Goal: Information Seeking & Learning: Learn about a topic

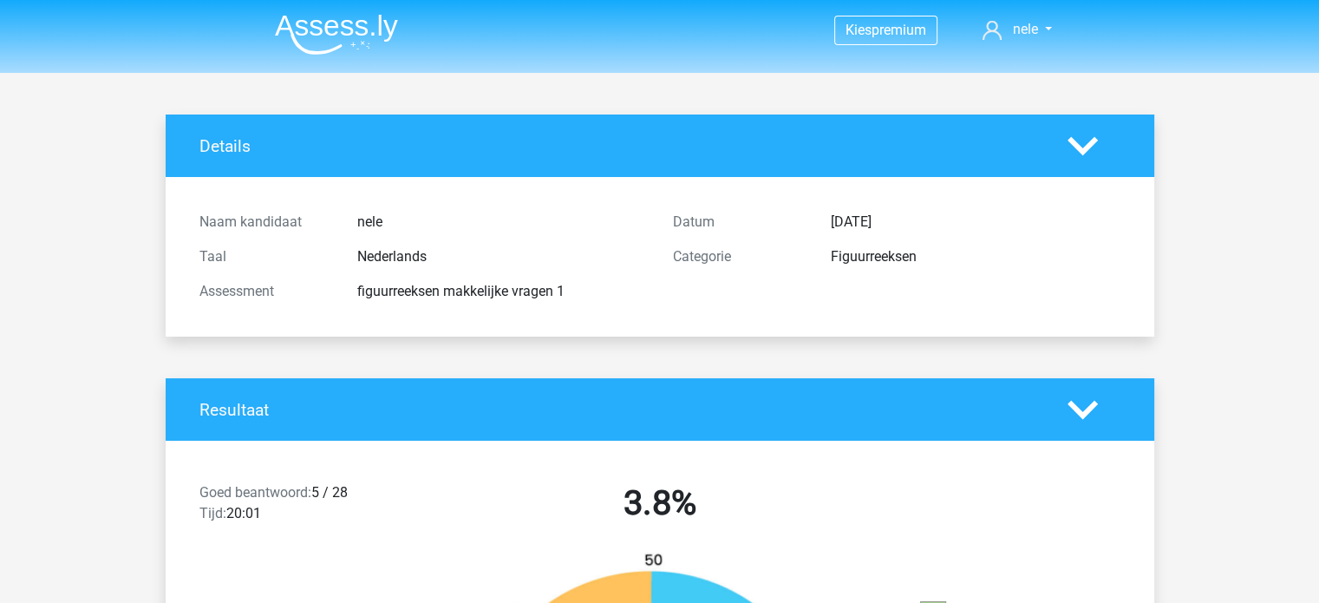
click at [326, 30] on img at bounding box center [336, 34] width 123 height 41
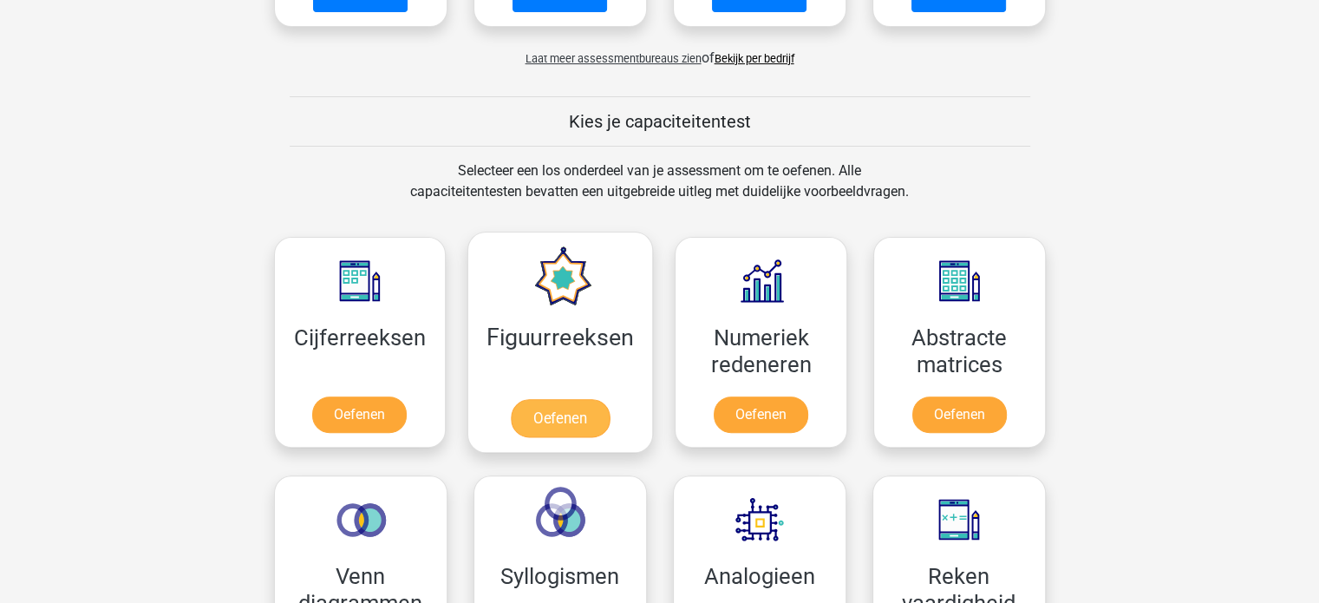
scroll to position [607, 0]
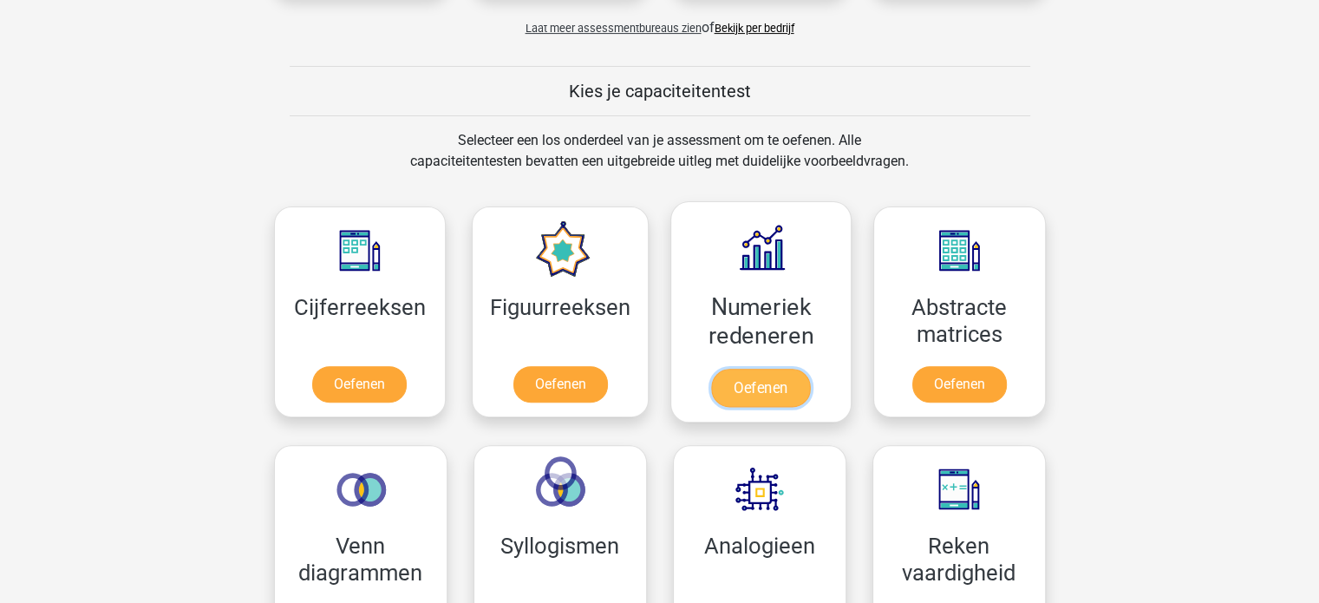
click at [763, 389] on link "Oefenen" at bounding box center [760, 387] width 99 height 38
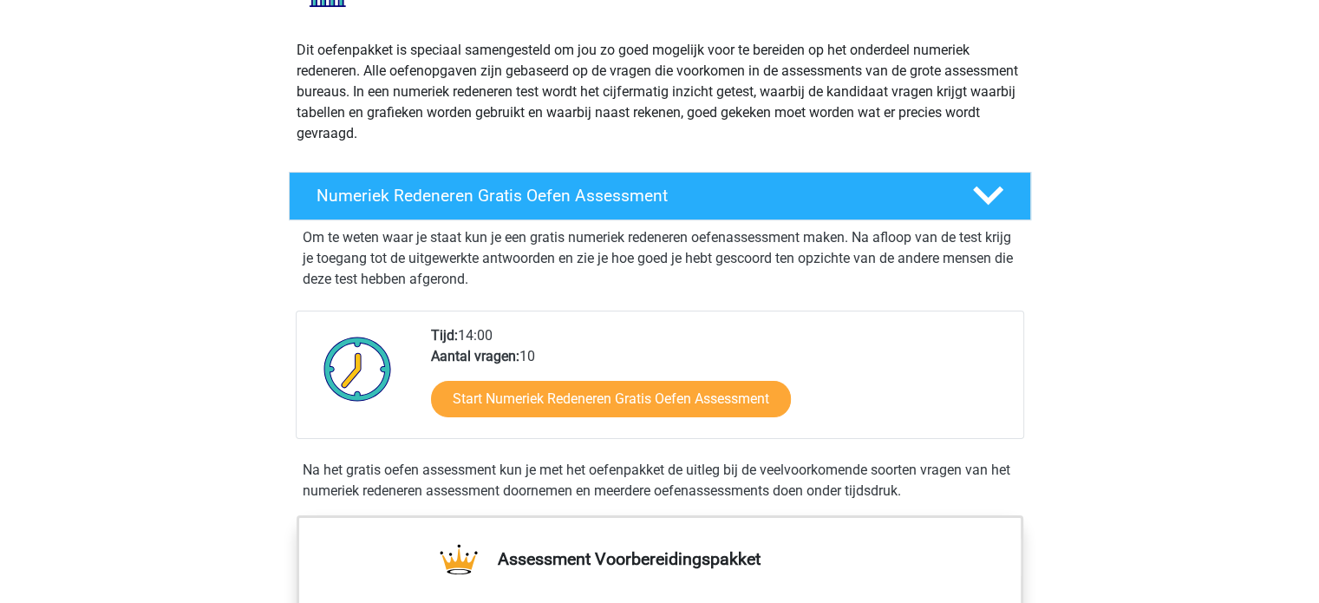
scroll to position [173, 0]
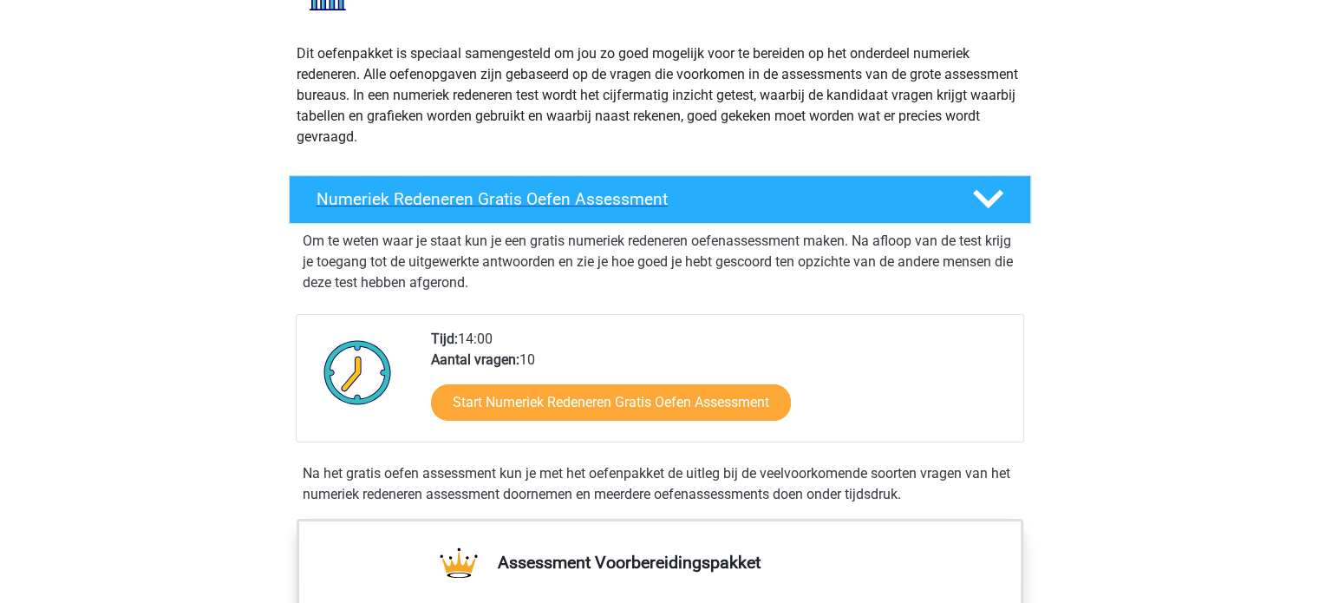
click at [676, 193] on h4 "Numeriek Redeneren Gratis Oefen Assessment" at bounding box center [630, 199] width 628 height 20
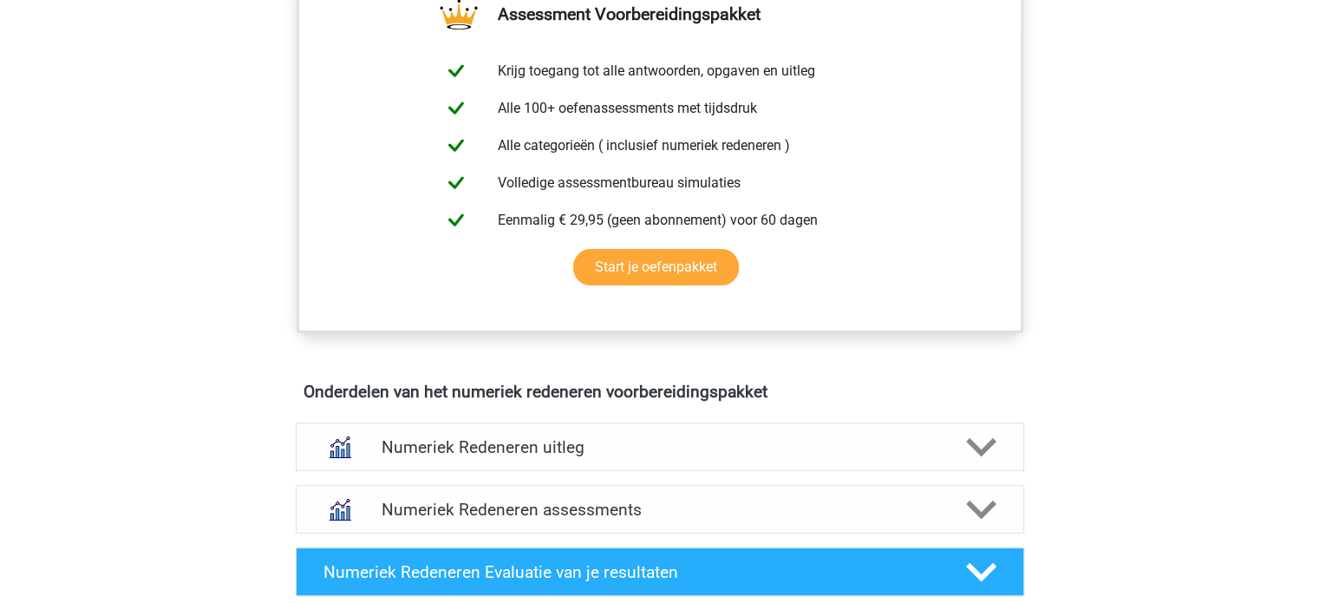
scroll to position [520, 0]
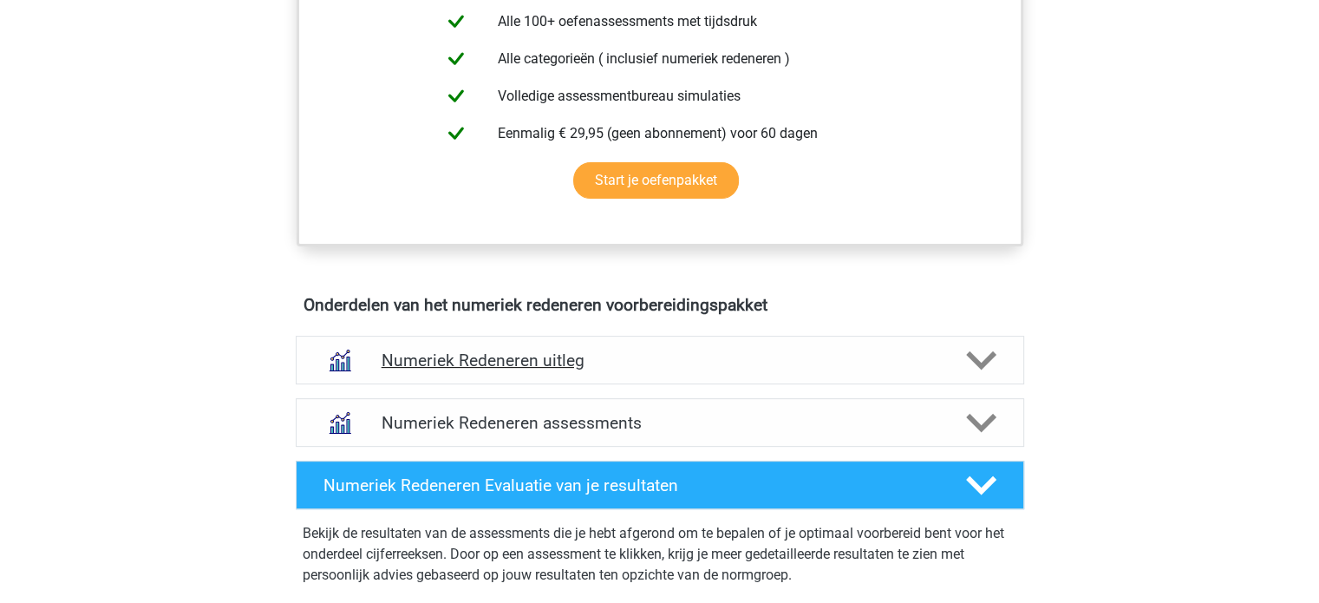
click at [977, 357] on polygon at bounding box center [981, 359] width 30 height 19
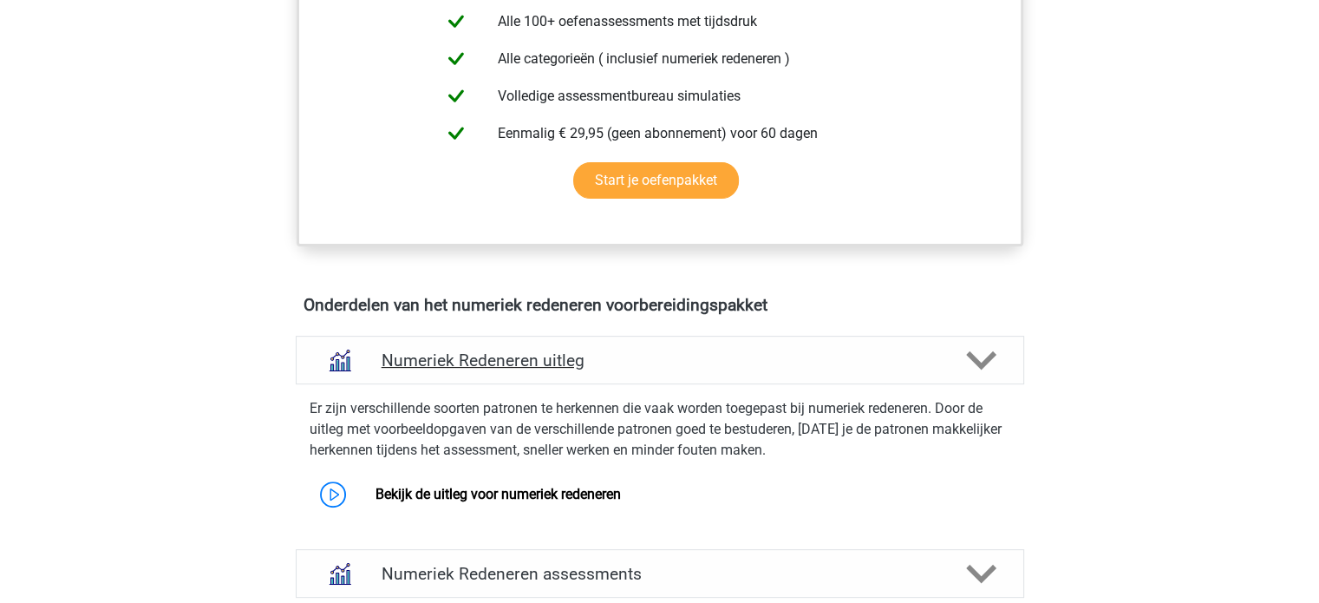
click at [503, 353] on h4 "Numeriek Redeneren uitleg" at bounding box center [659, 360] width 557 height 20
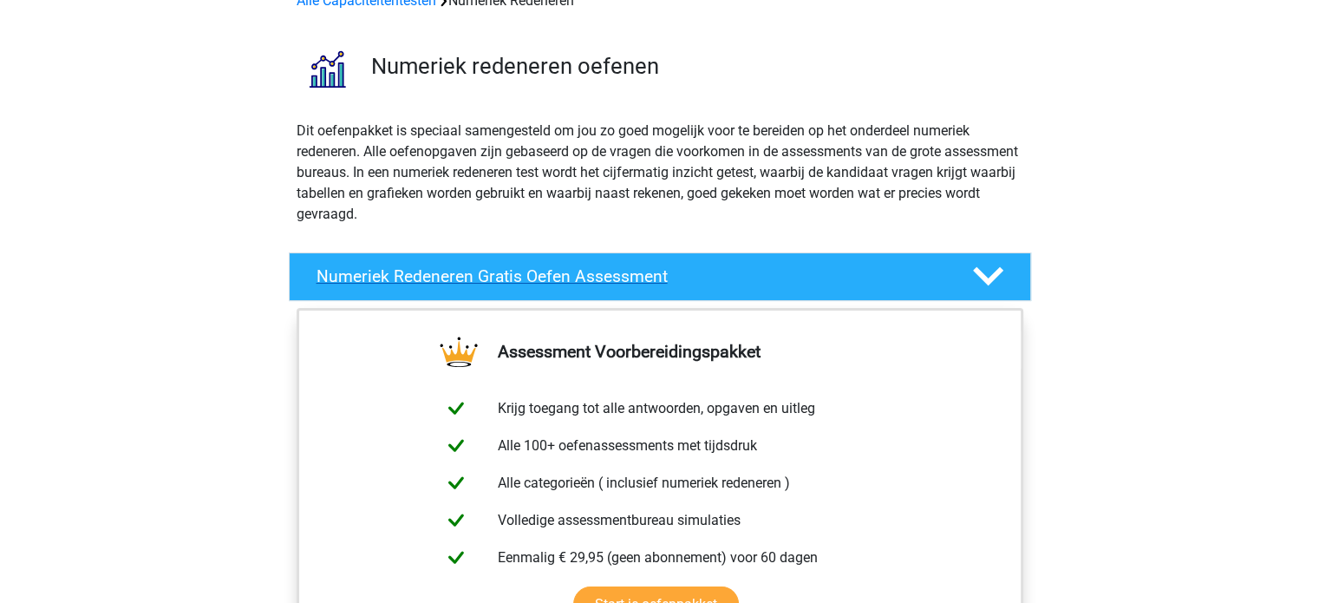
scroll to position [0, 0]
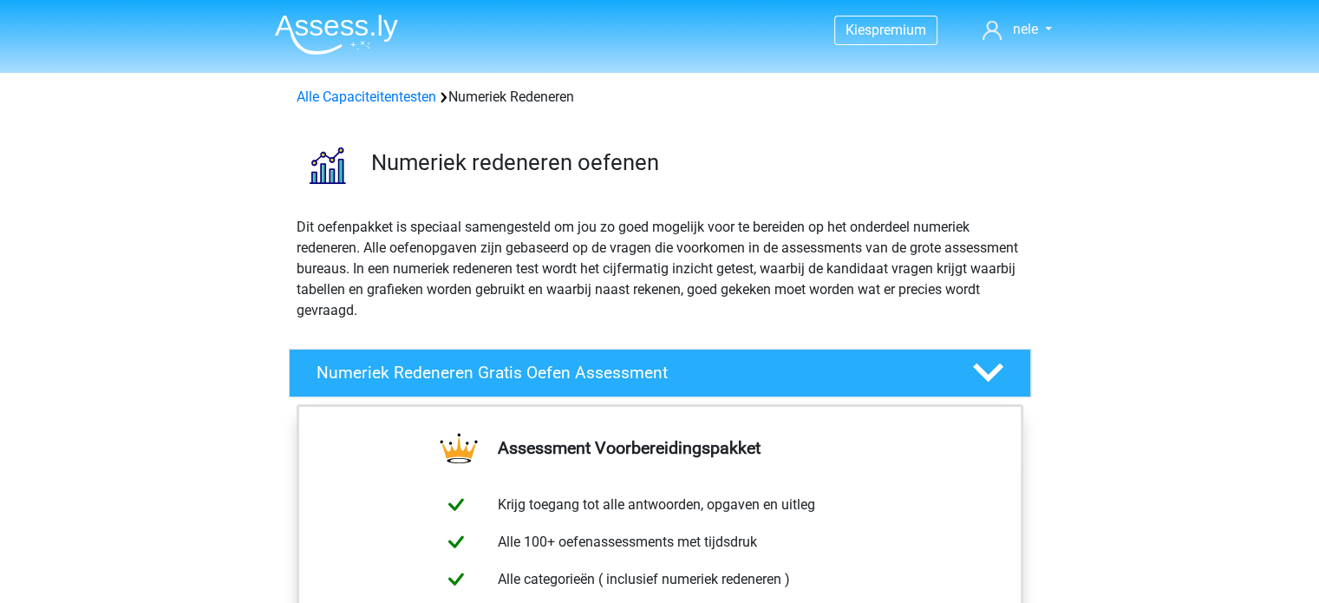
click at [342, 25] on img at bounding box center [336, 34] width 123 height 41
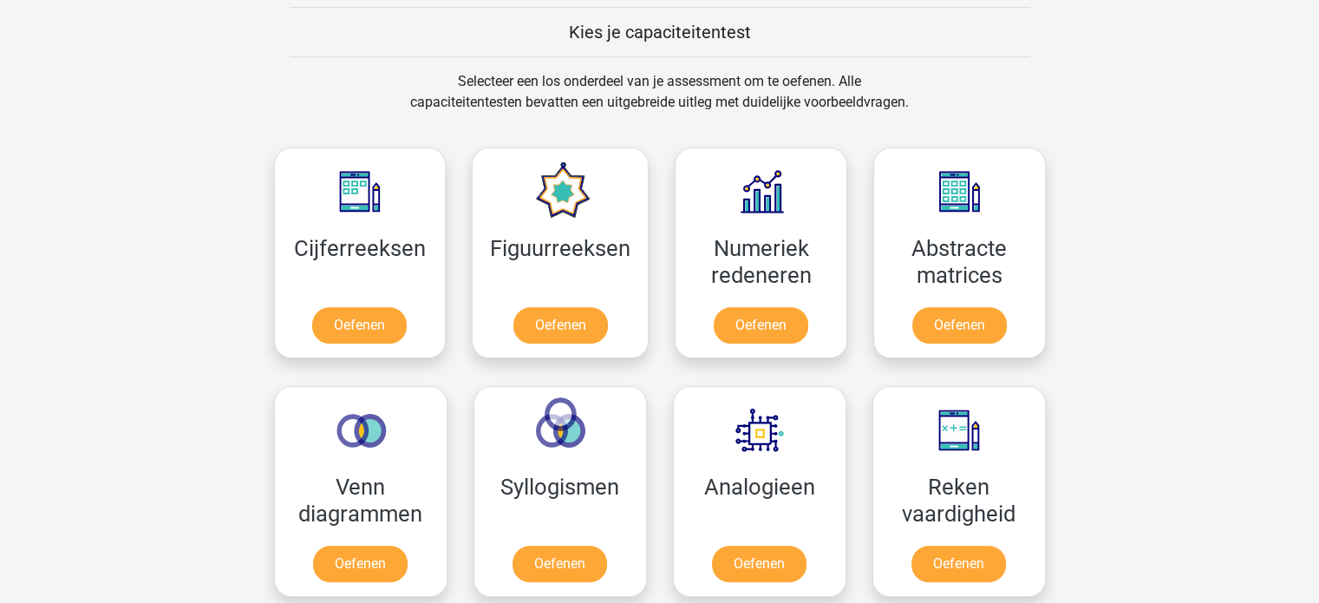
scroll to position [694, 0]
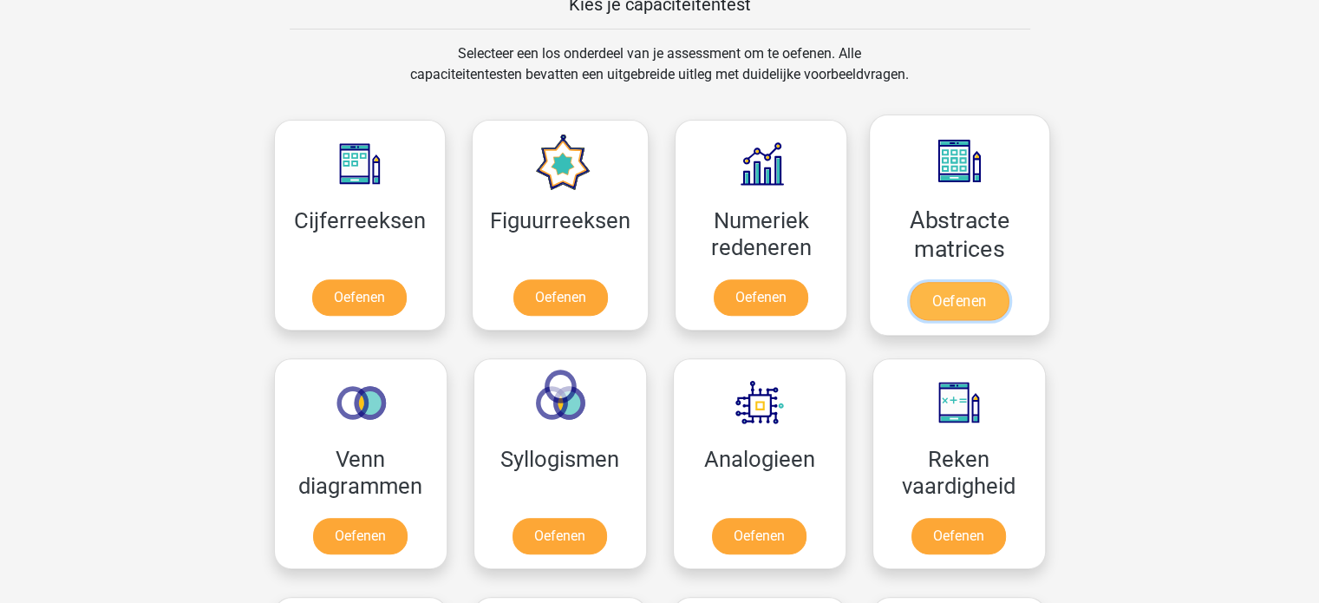
click at [966, 303] on link "Oefenen" at bounding box center [958, 301] width 99 height 38
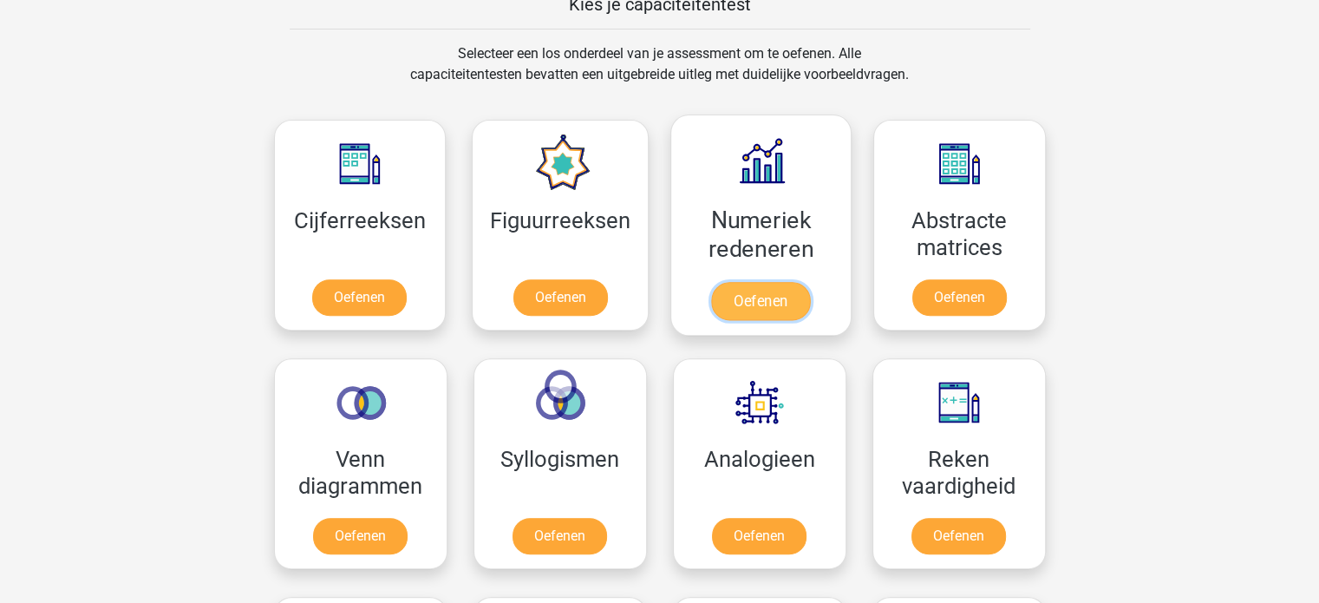
click at [753, 303] on link "Oefenen" at bounding box center [760, 301] width 99 height 38
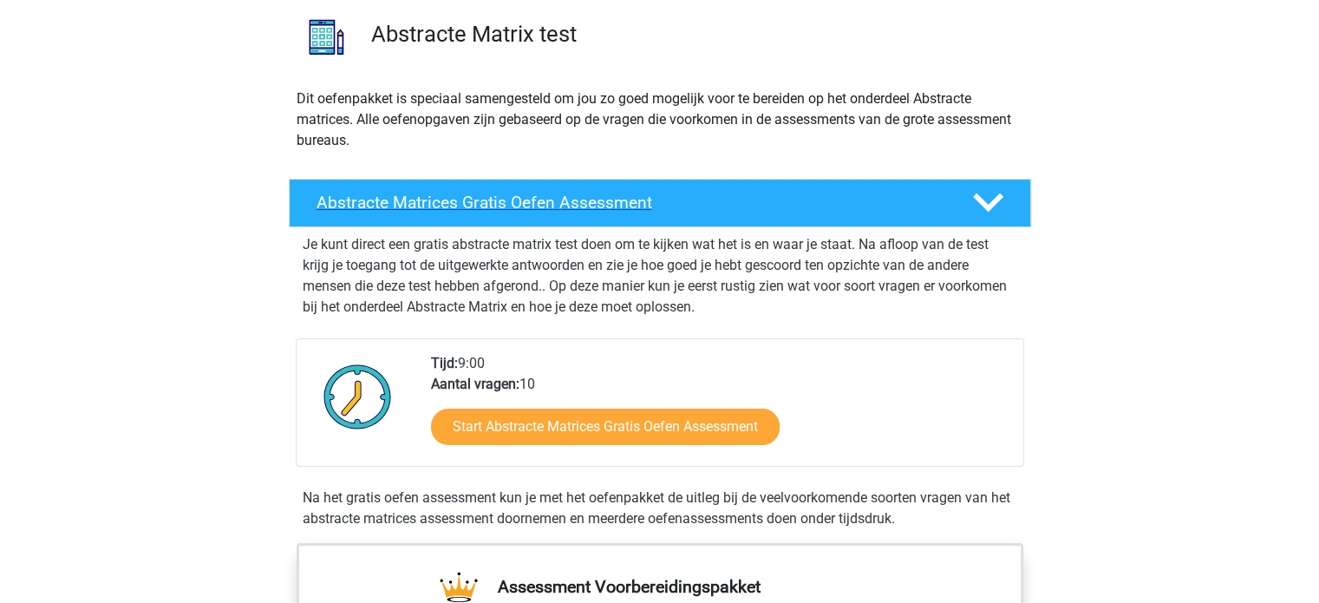
scroll to position [87, 0]
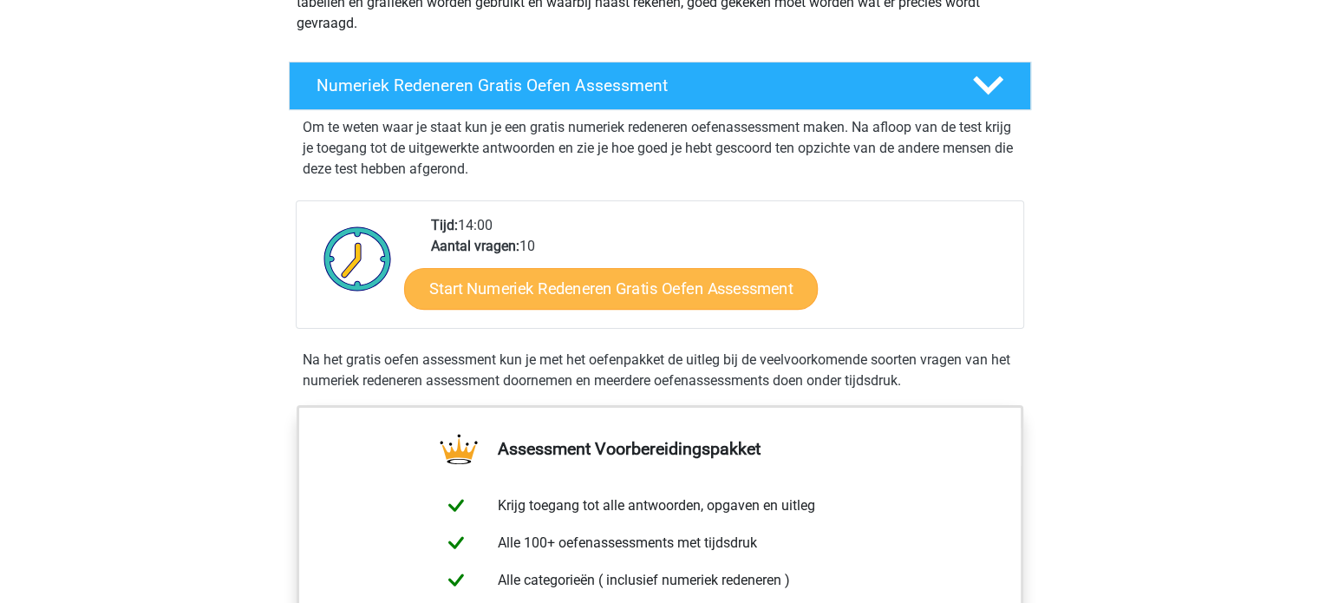
scroll to position [260, 0]
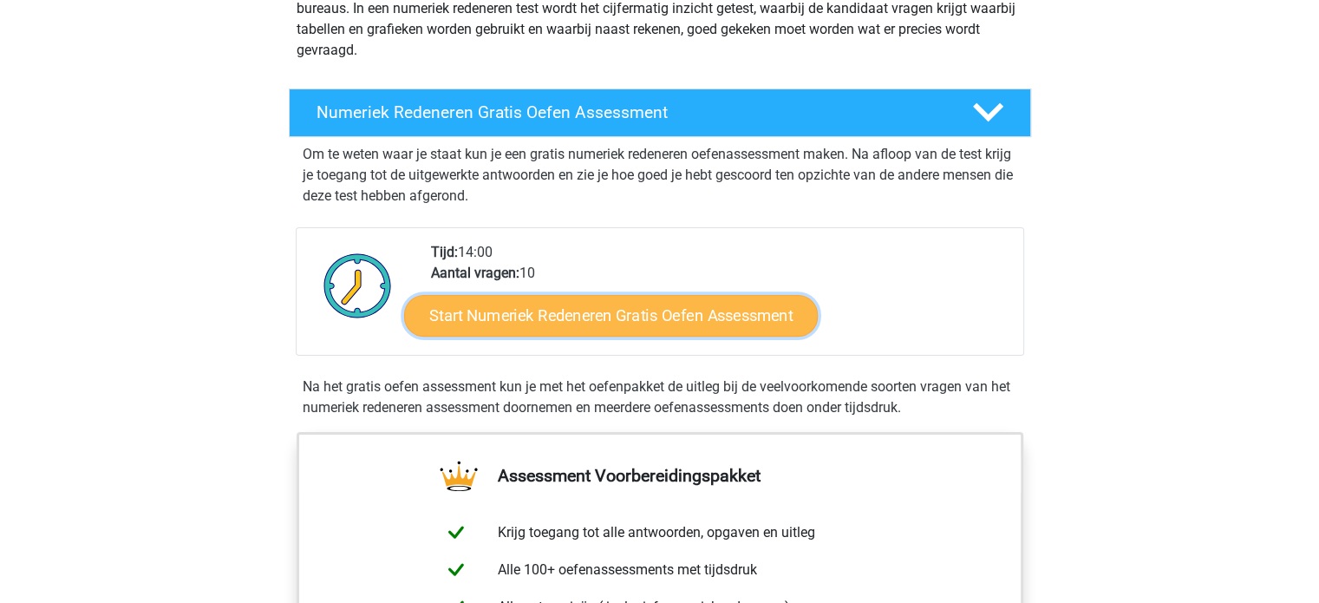
click at [674, 310] on link "Start Numeriek Redeneren Gratis Oefen Assessment" at bounding box center [611, 315] width 414 height 42
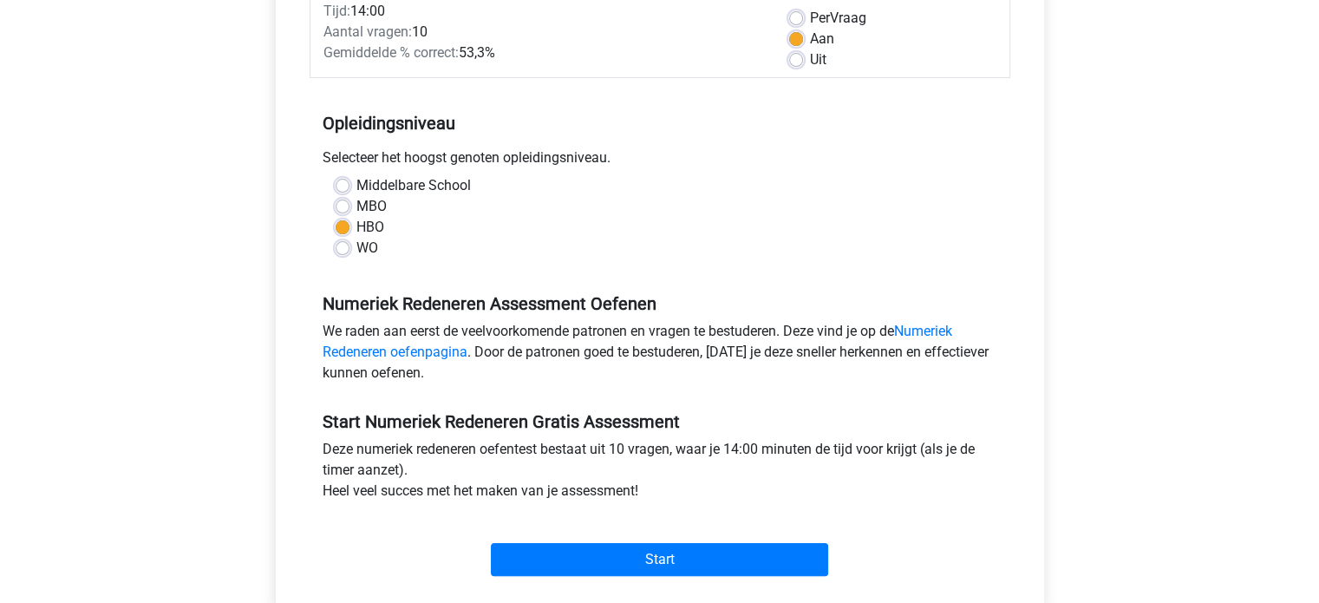
scroll to position [347, 0]
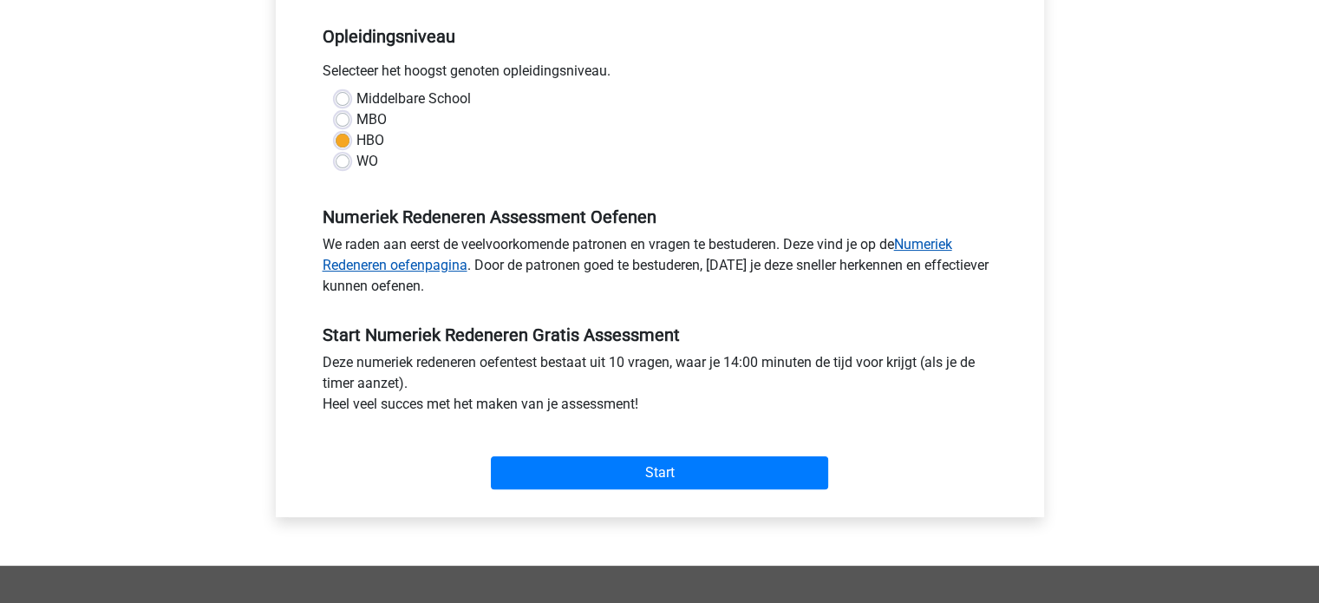
click at [436, 264] on link "Numeriek Redeneren oefenpagina" at bounding box center [637, 254] width 629 height 37
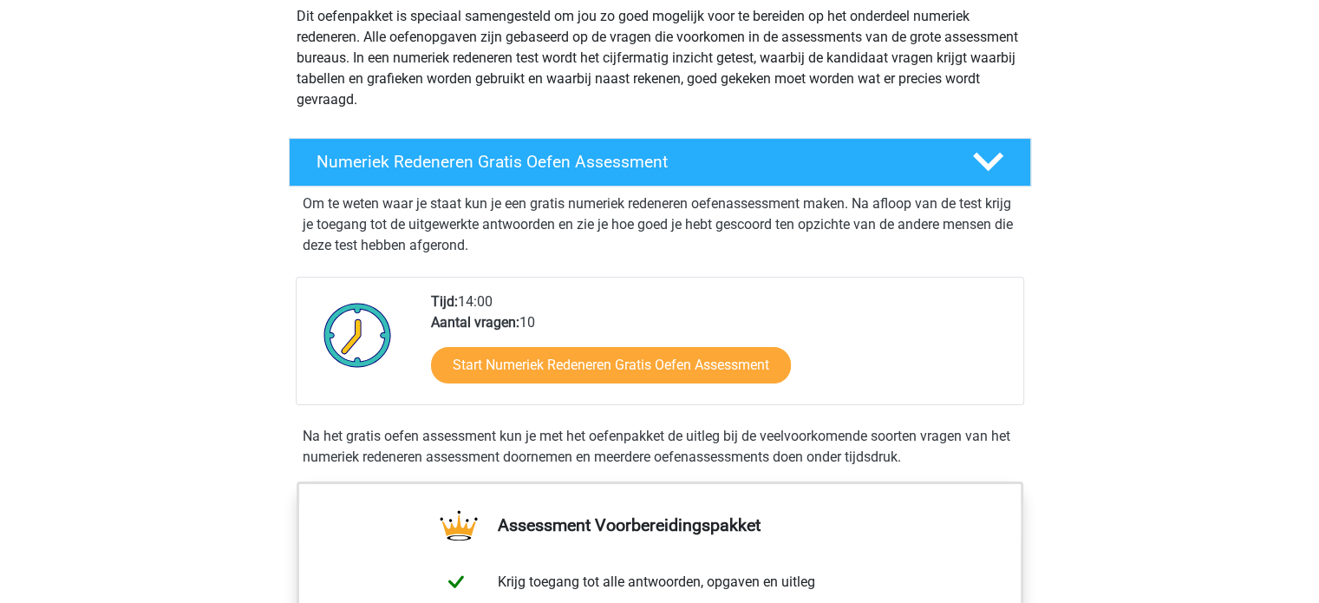
scroll to position [173, 0]
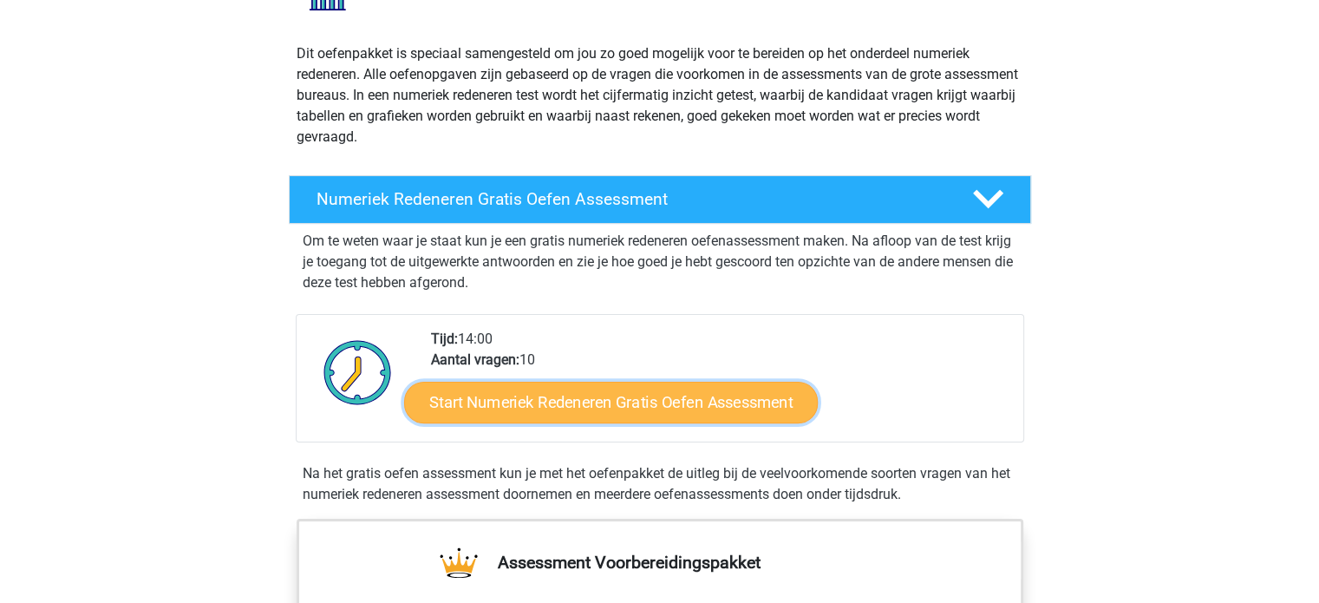
click at [564, 397] on link "Start Numeriek Redeneren Gratis Oefen Assessment" at bounding box center [611, 402] width 414 height 42
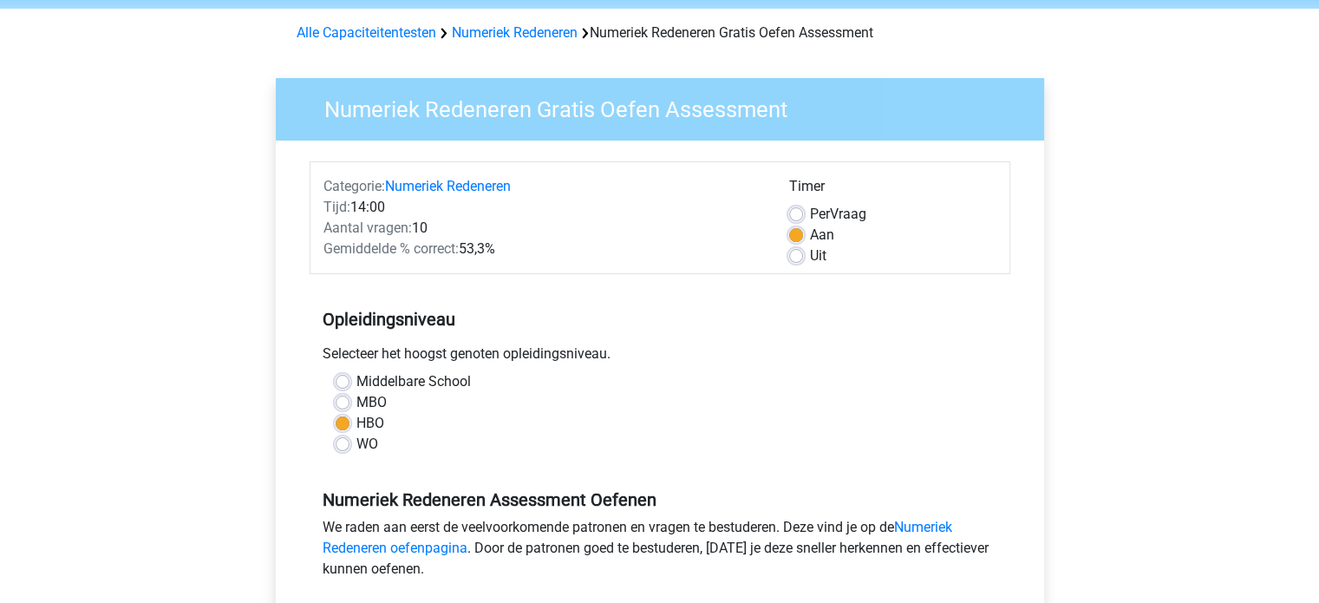
scroll to position [347, 0]
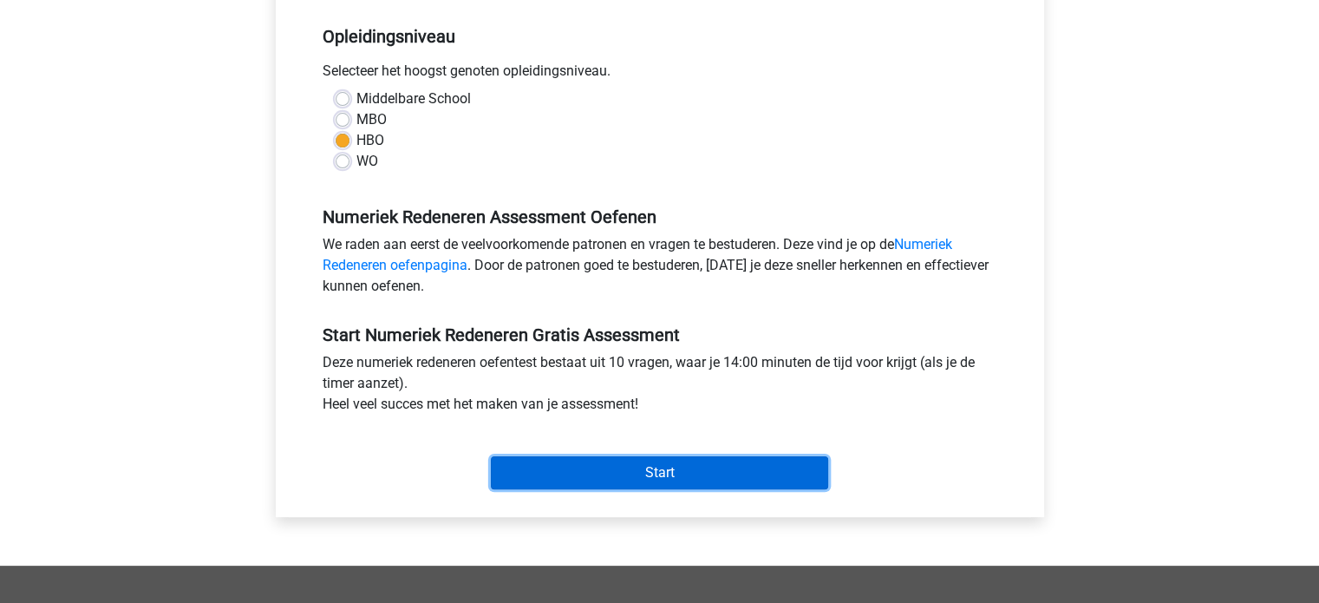
click at [652, 470] on input "Start" at bounding box center [659, 472] width 337 height 33
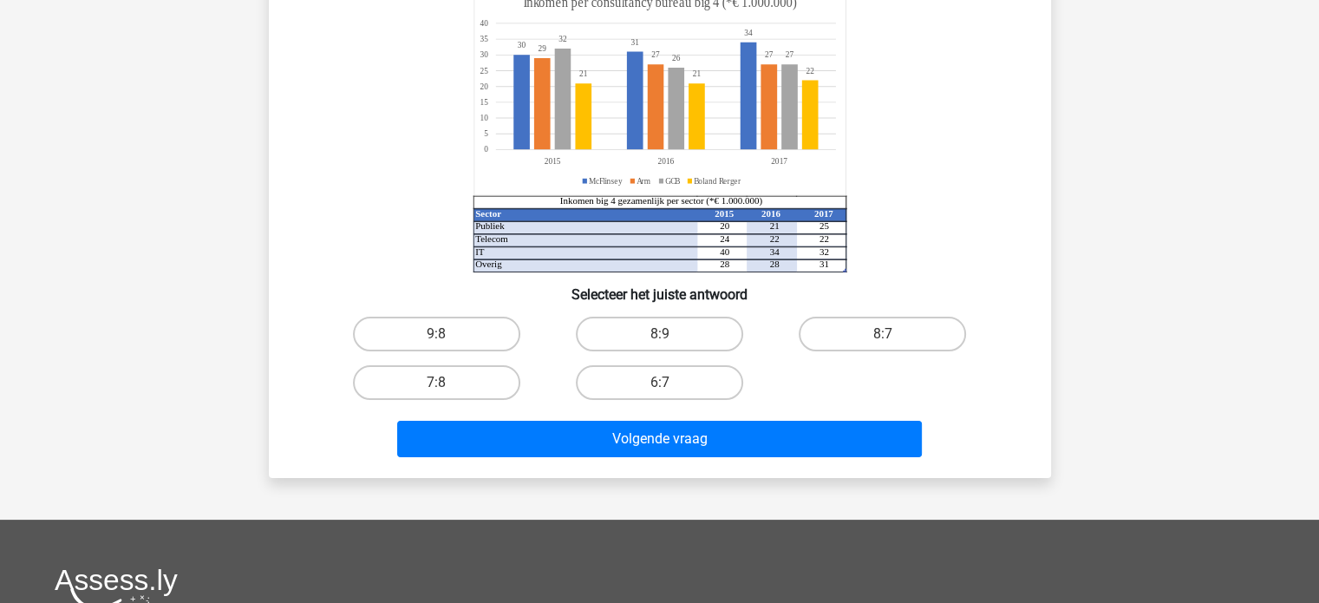
scroll to position [87, 0]
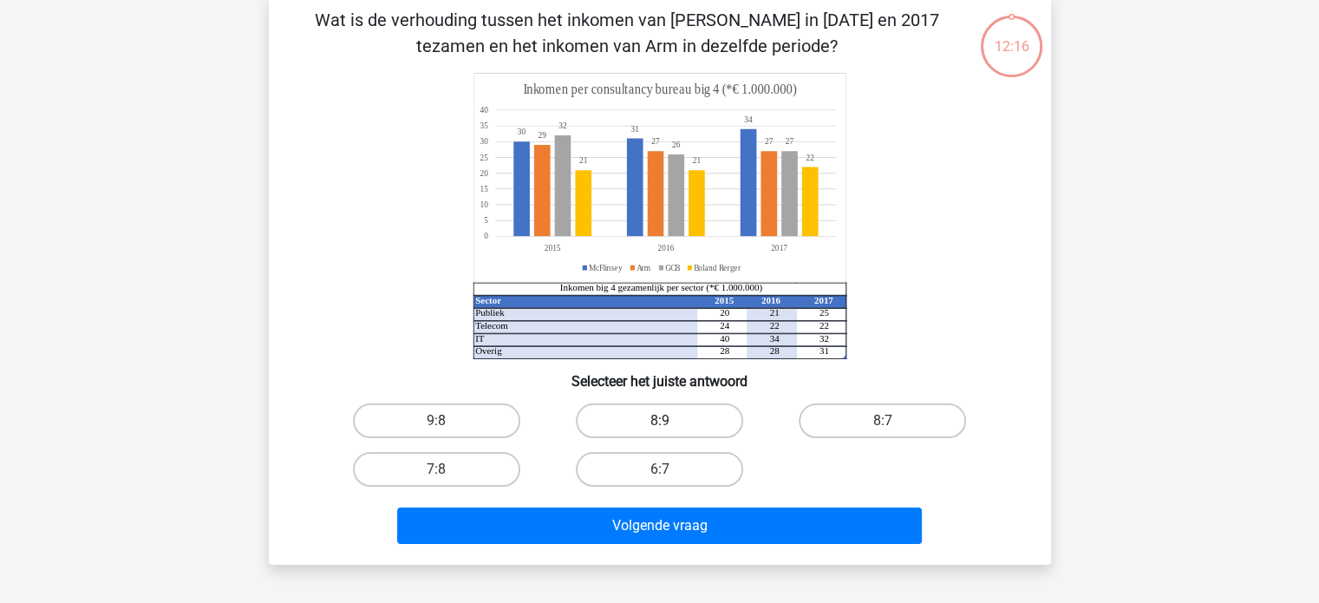
click at [688, 416] on label "8:9" at bounding box center [659, 420] width 167 height 35
click at [670, 420] on input "8:9" at bounding box center [664, 425] width 11 height 11
radio input "true"
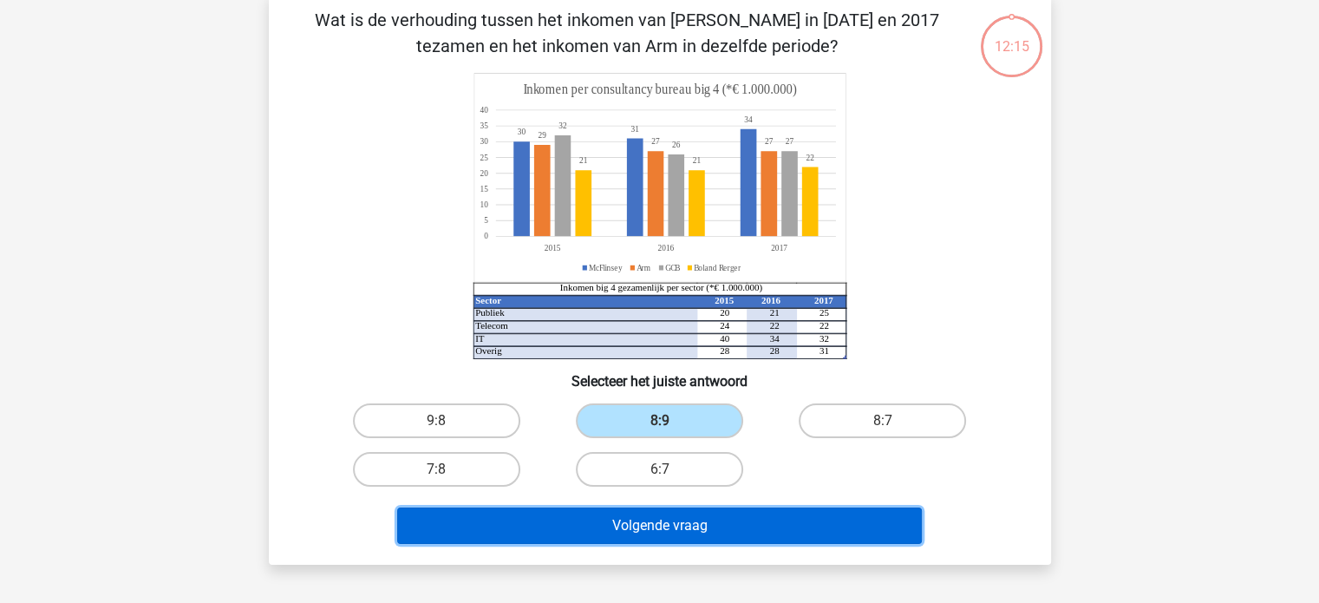
click at [699, 530] on button "Volgende vraag" at bounding box center [659, 525] width 525 height 36
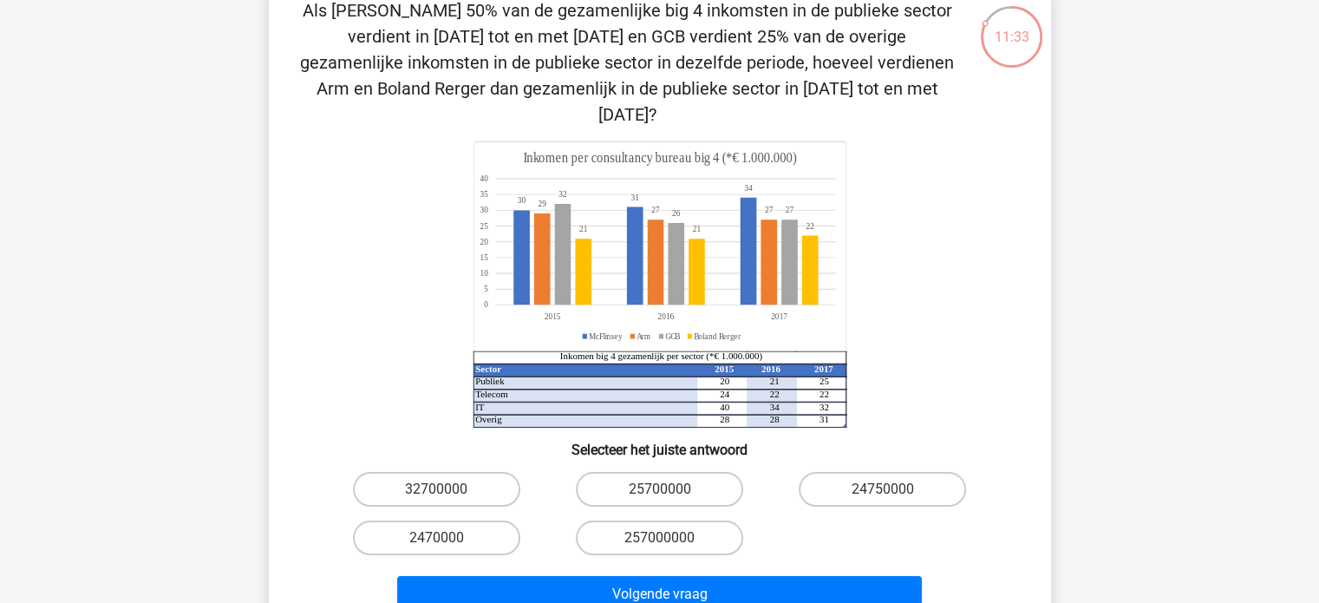
scroll to position [173, 0]
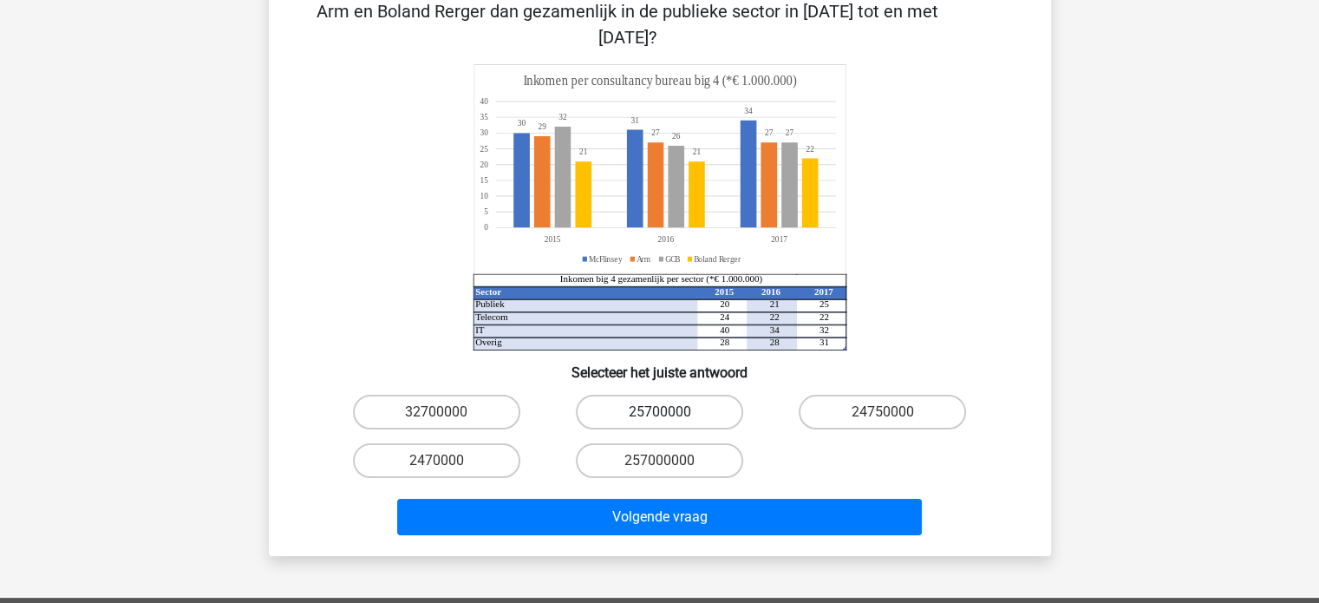
click at [706, 394] on label "25700000" at bounding box center [659, 411] width 167 height 35
click at [670, 412] on input "25700000" at bounding box center [664, 417] width 11 height 11
radio input "true"
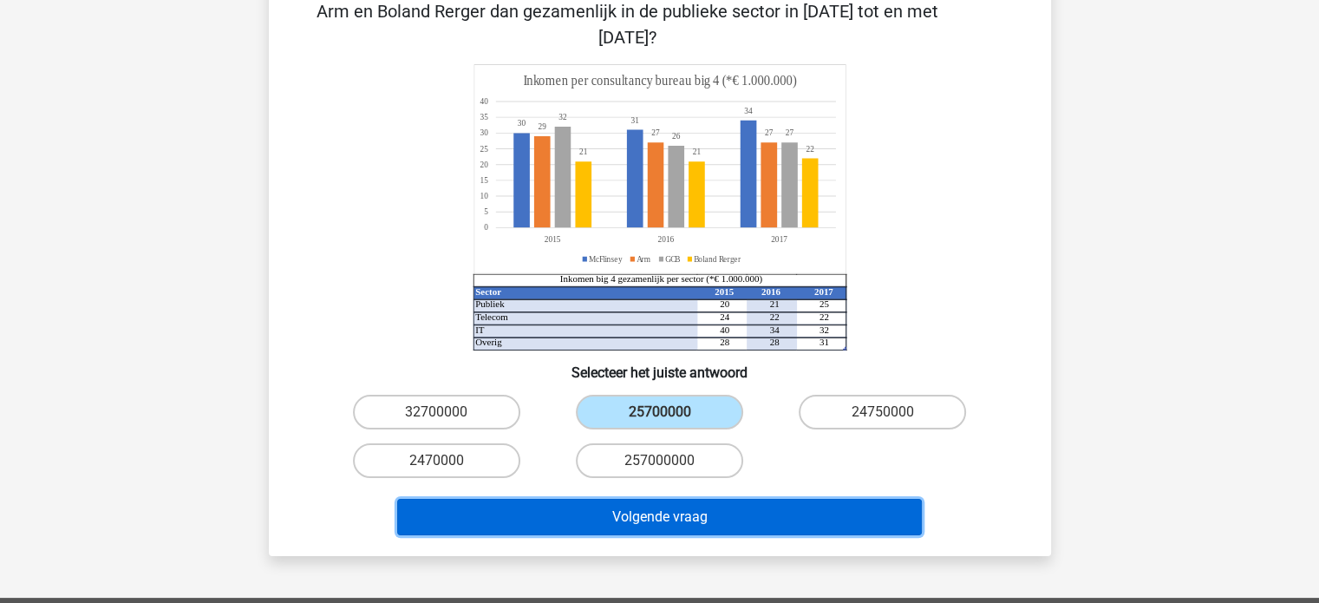
click at [766, 499] on button "Volgende vraag" at bounding box center [659, 517] width 525 height 36
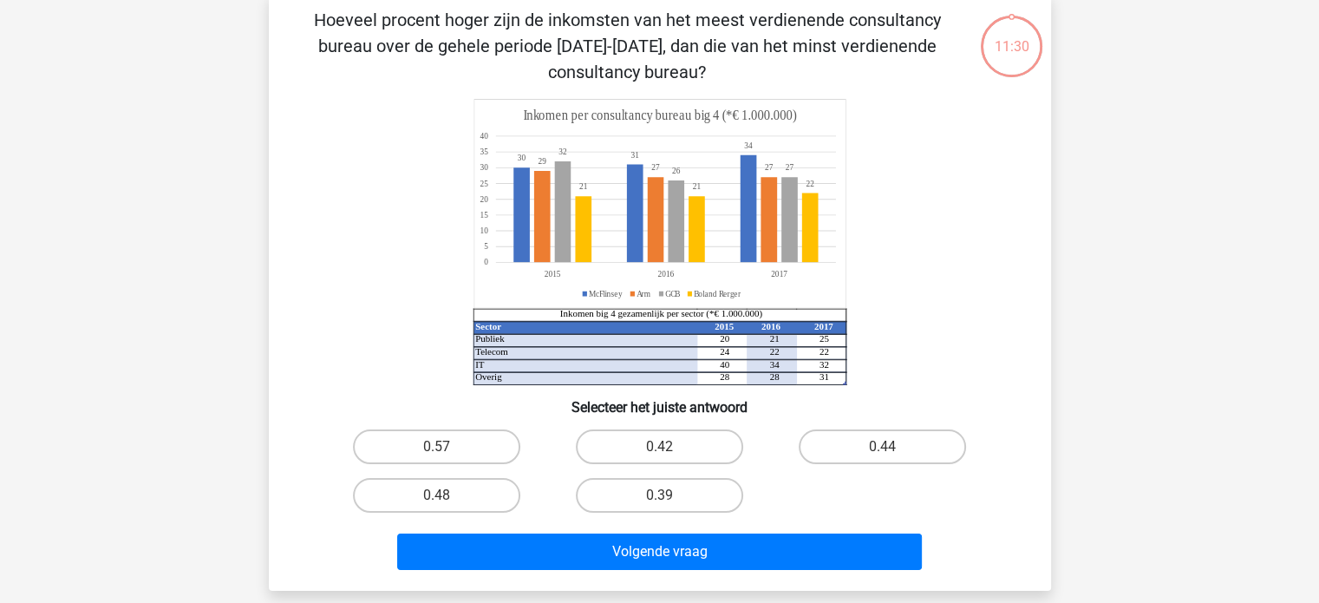
scroll to position [80, 0]
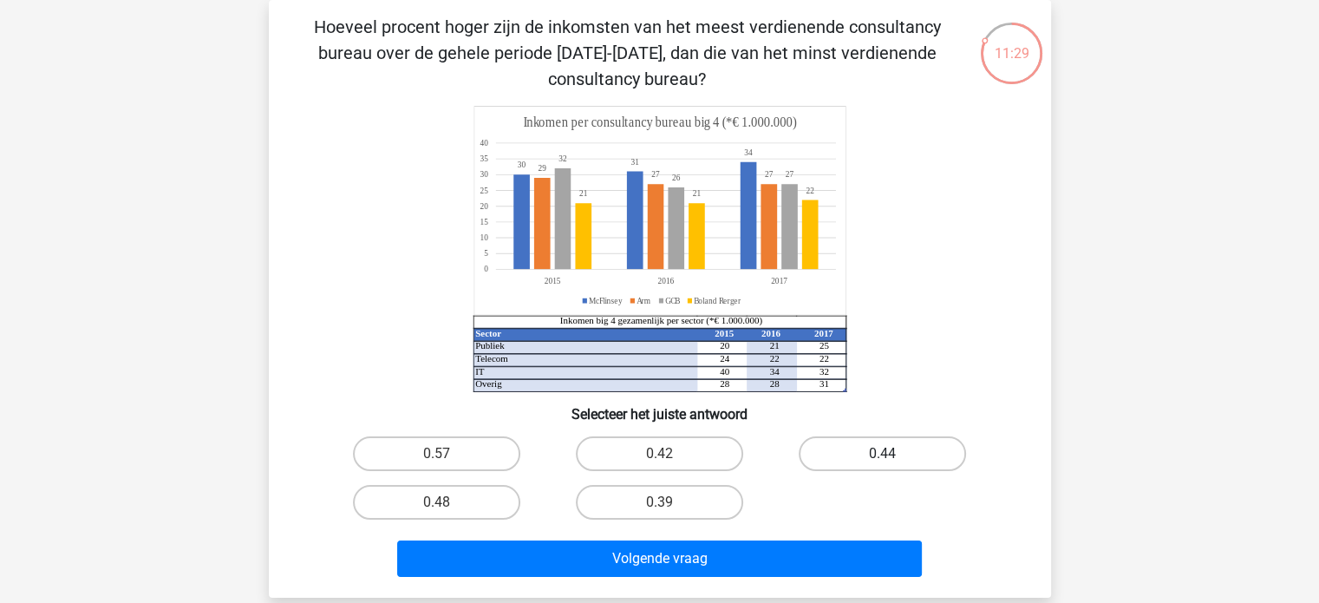
click at [860, 457] on label "0.44" at bounding box center [881, 453] width 167 height 35
click at [883, 457] on input "0.44" at bounding box center [888, 458] width 11 height 11
radio input "true"
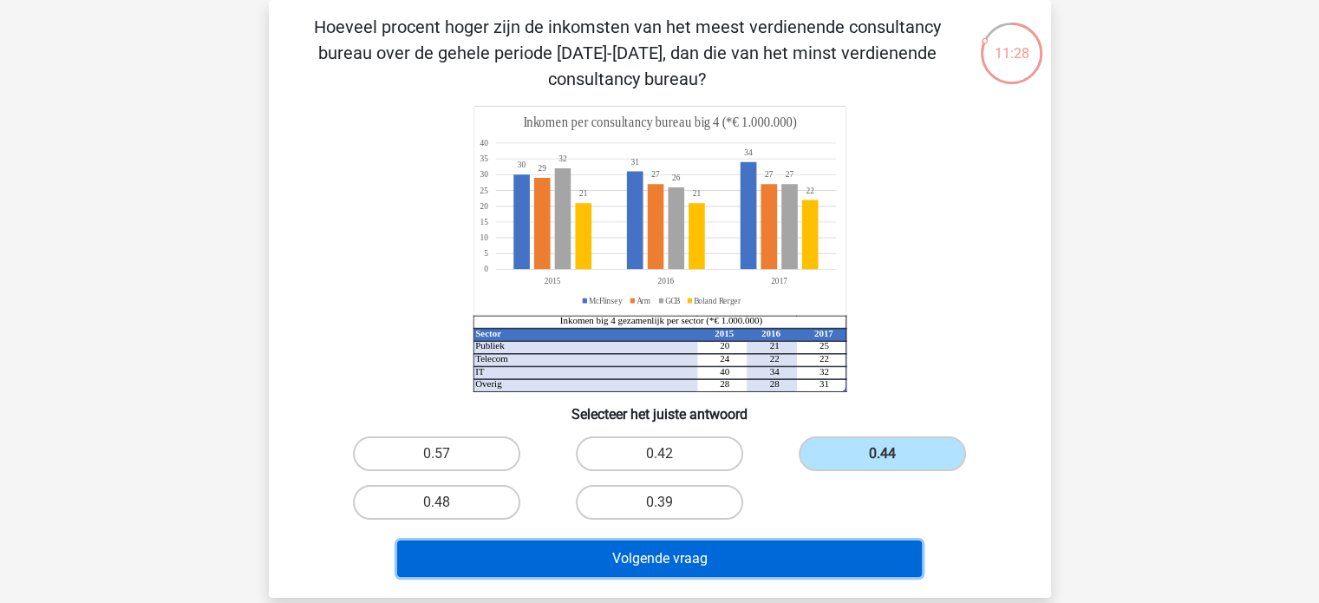
click at [773, 561] on button "Volgende vraag" at bounding box center [659, 558] width 525 height 36
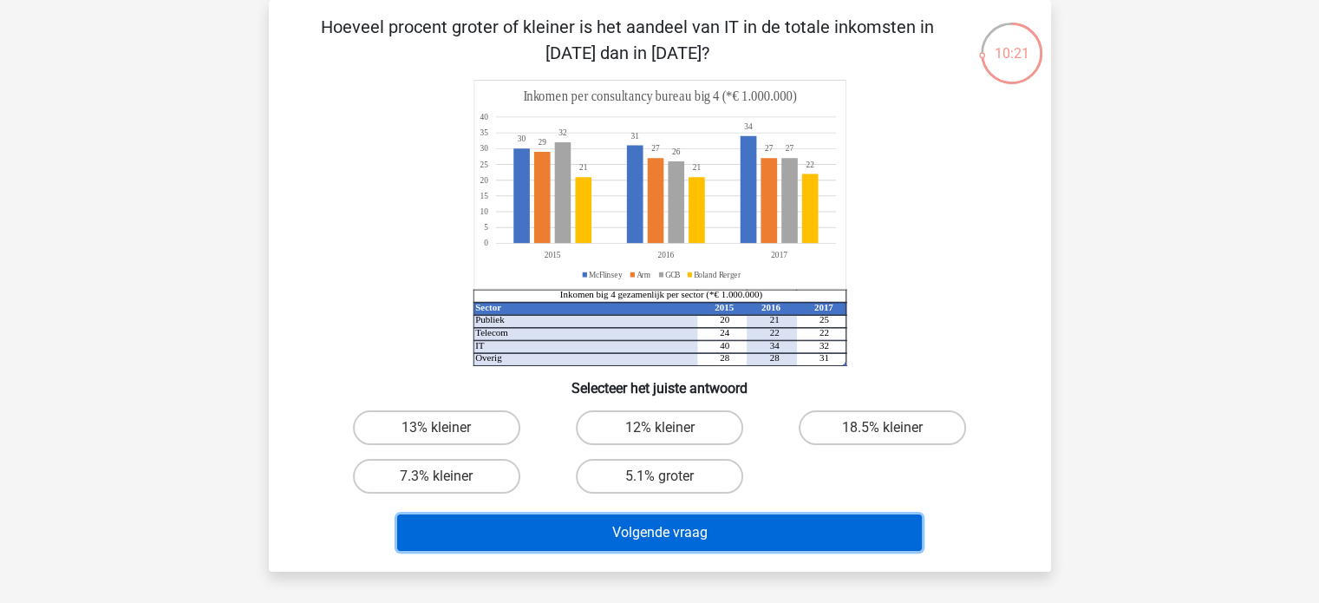
click at [697, 530] on button "Volgende vraag" at bounding box center [659, 532] width 525 height 36
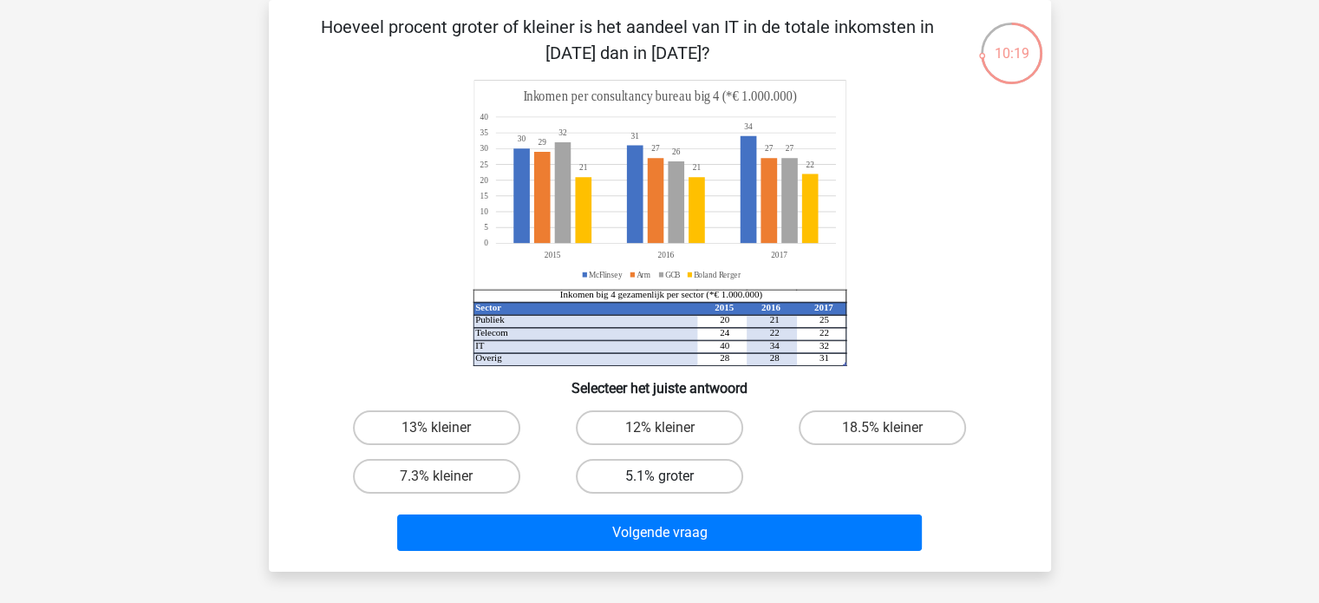
click at [644, 471] on label "5.1% groter" at bounding box center [659, 476] width 167 height 35
click at [659, 476] on input "5.1% groter" at bounding box center [664, 481] width 11 height 11
radio input "true"
click at [680, 426] on label "12% kleiner" at bounding box center [659, 427] width 167 height 35
click at [670, 427] on input "12% kleiner" at bounding box center [664, 432] width 11 height 11
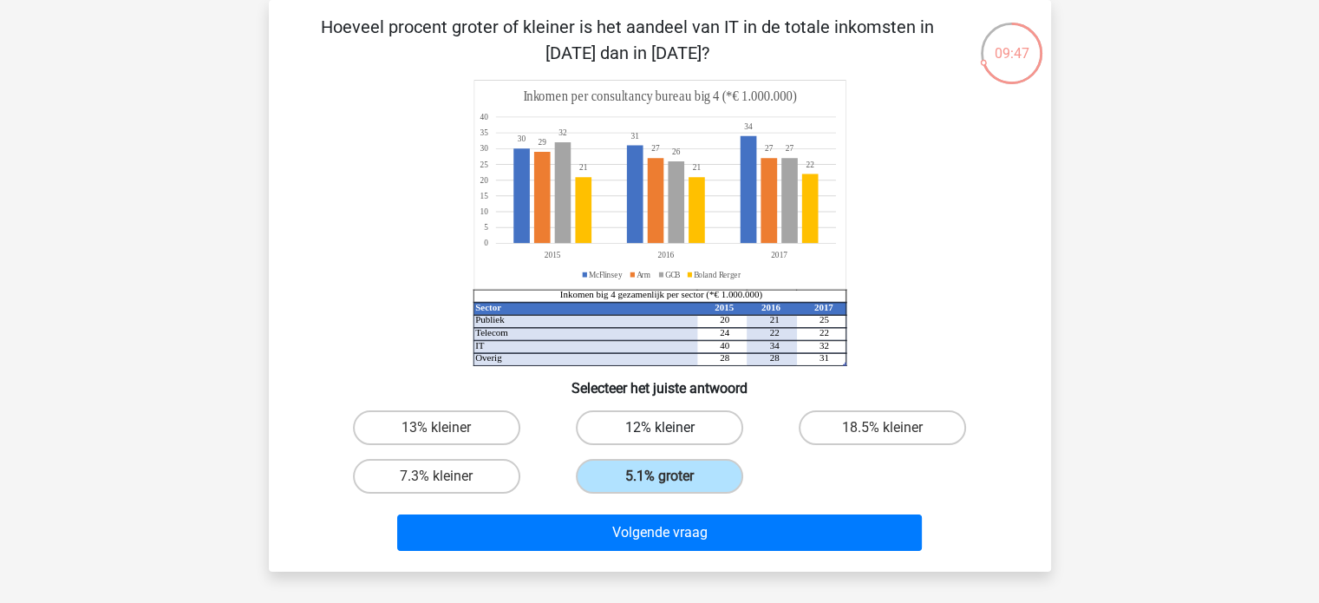
radio input "true"
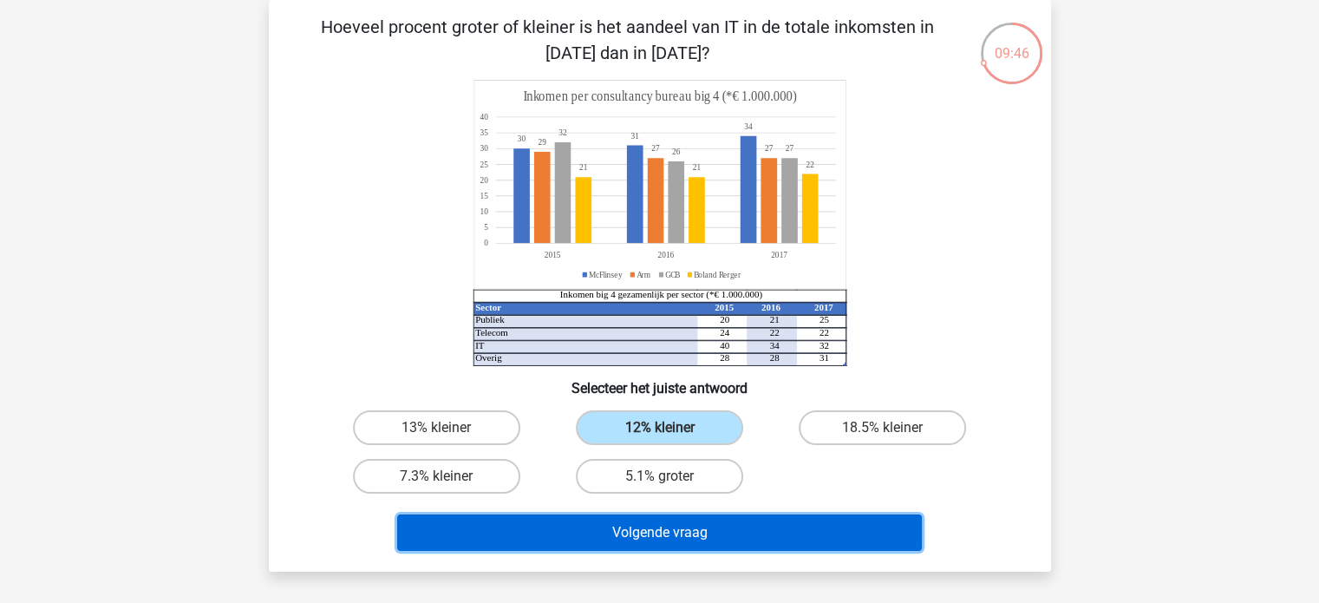
click at [707, 526] on button "Volgende vraag" at bounding box center [659, 532] width 525 height 36
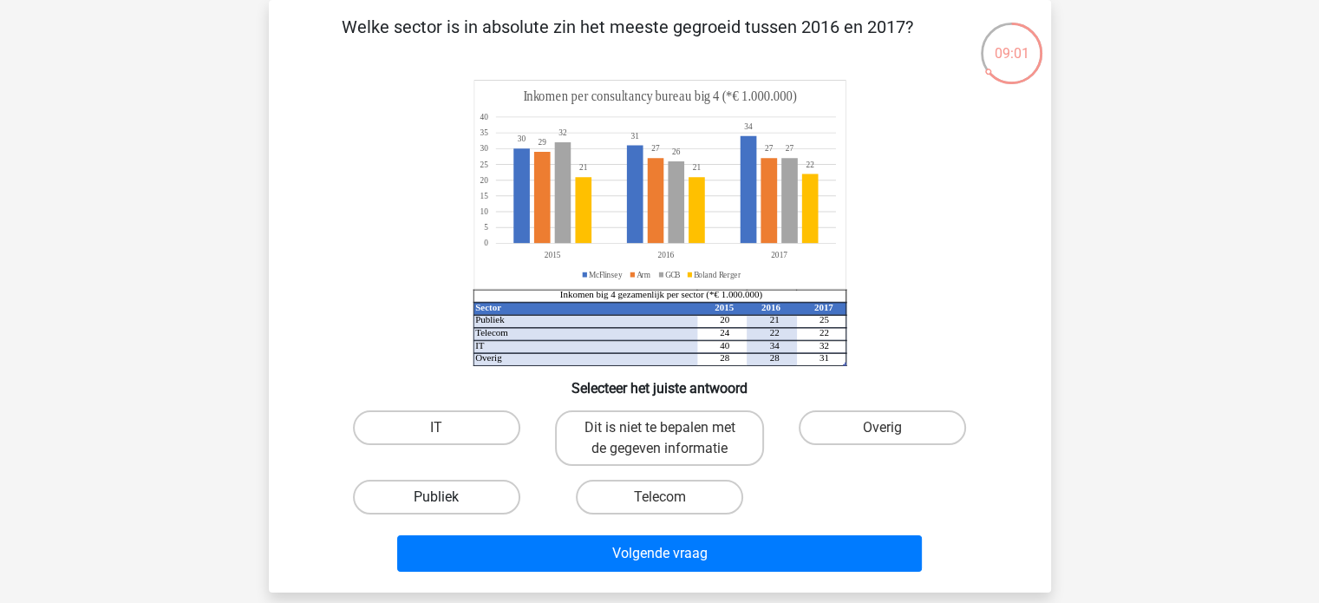
click at [449, 496] on label "Publiek" at bounding box center [436, 496] width 167 height 35
click at [447, 497] on input "Publiek" at bounding box center [441, 502] width 11 height 11
radio input "true"
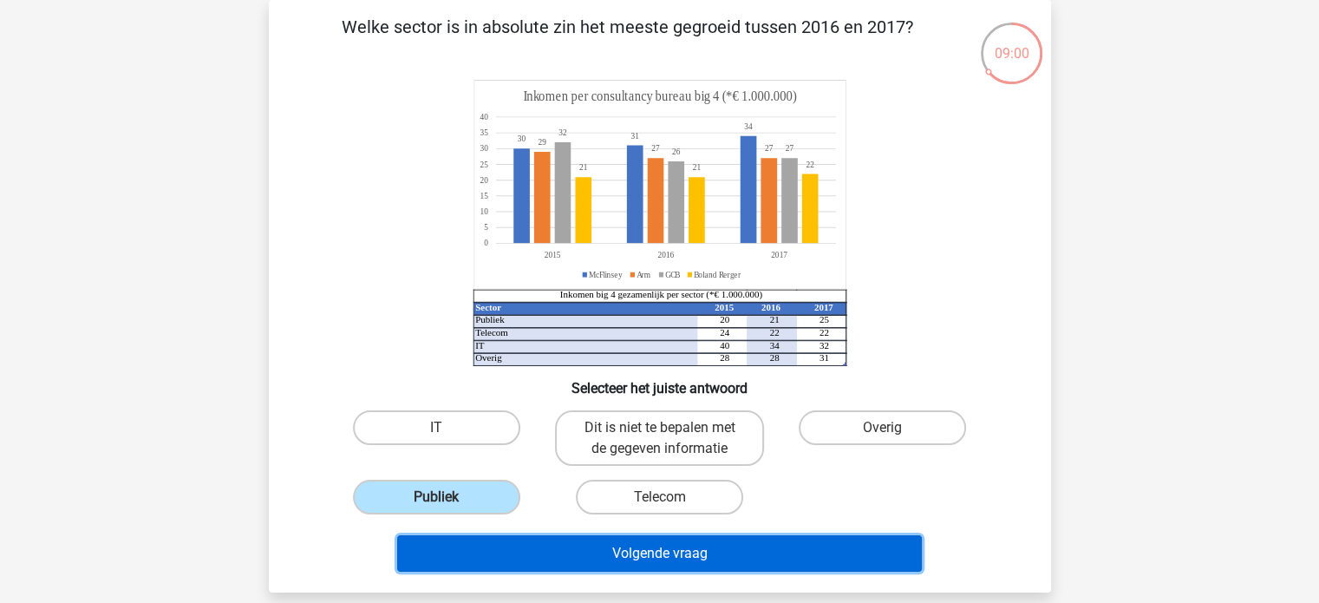
click at [673, 556] on button "Volgende vraag" at bounding box center [659, 553] width 525 height 36
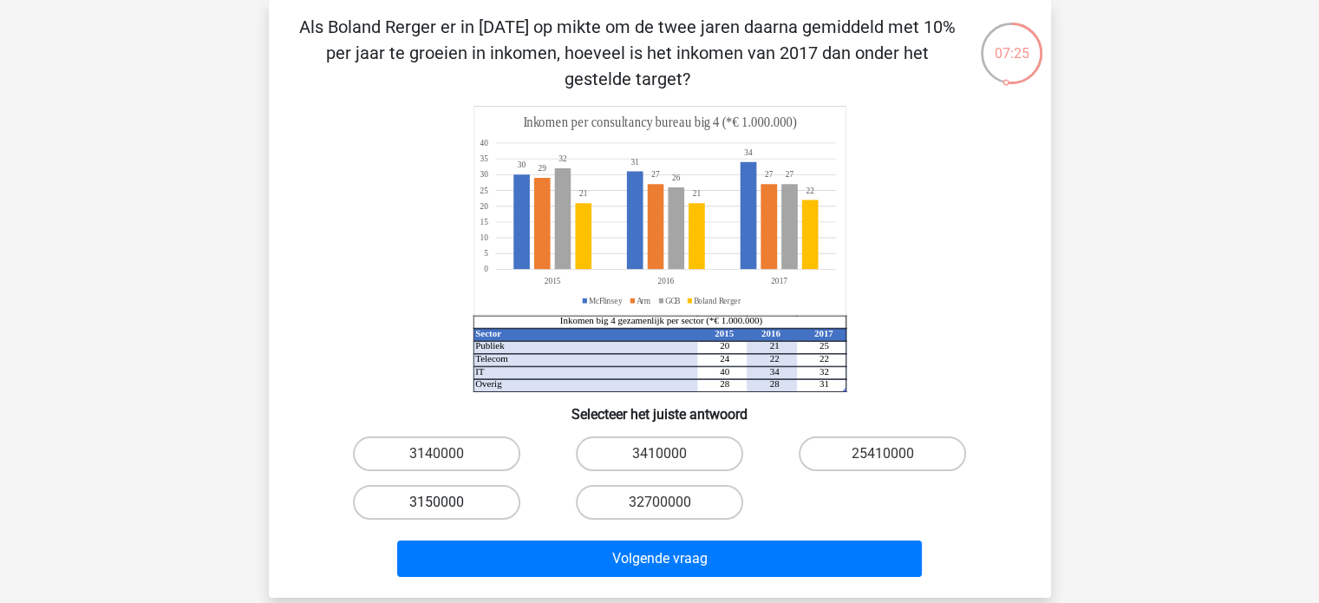
click at [462, 502] on label "3150000" at bounding box center [436, 502] width 167 height 35
click at [447, 502] on input "3150000" at bounding box center [441, 507] width 11 height 11
radio input "true"
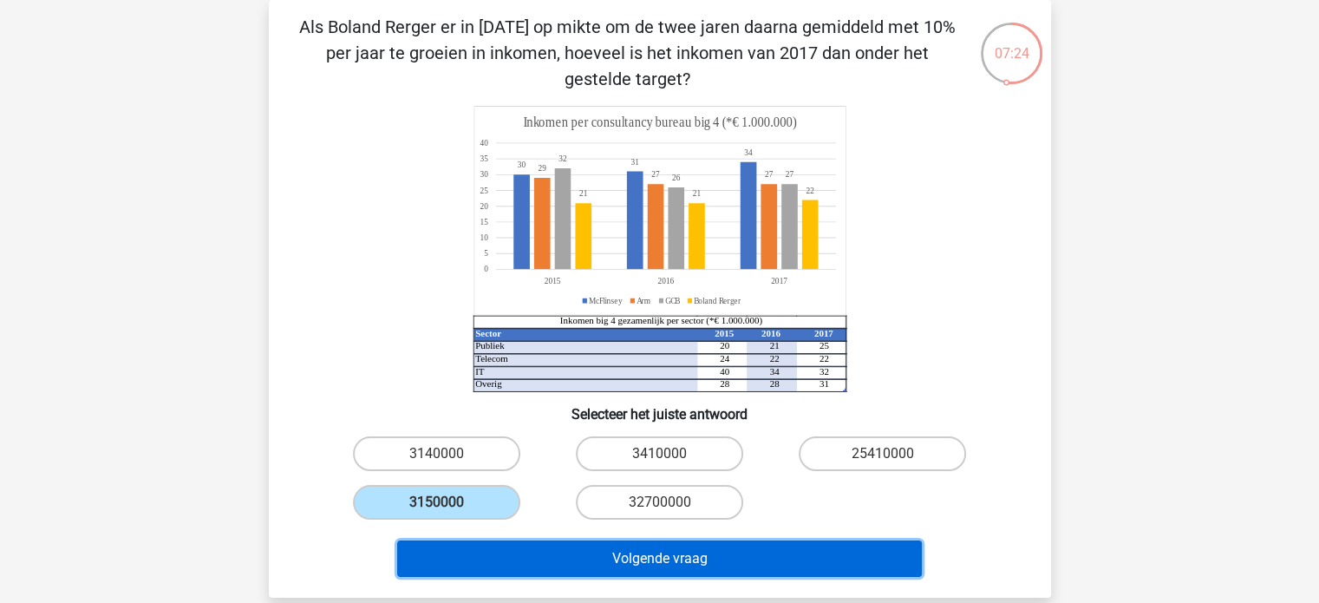
click at [689, 544] on button "Volgende vraag" at bounding box center [659, 558] width 525 height 36
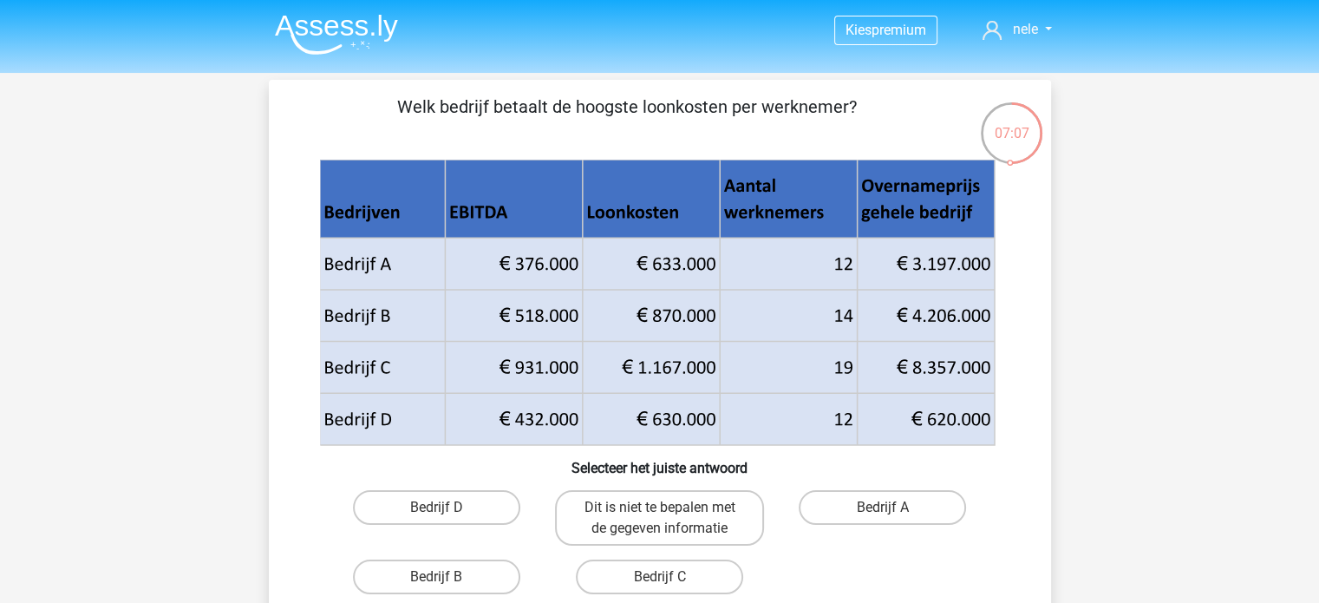
scroll to position [87, 0]
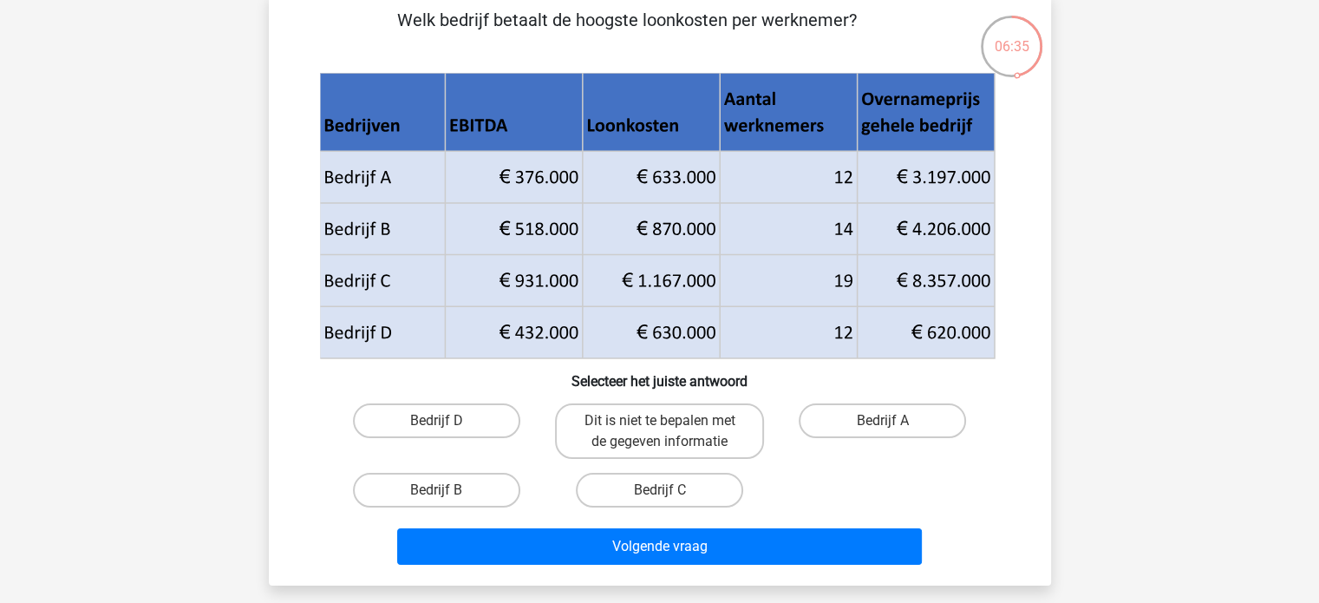
click at [666, 498] on input "Bedrijf C" at bounding box center [664, 495] width 11 height 11
radio input "true"
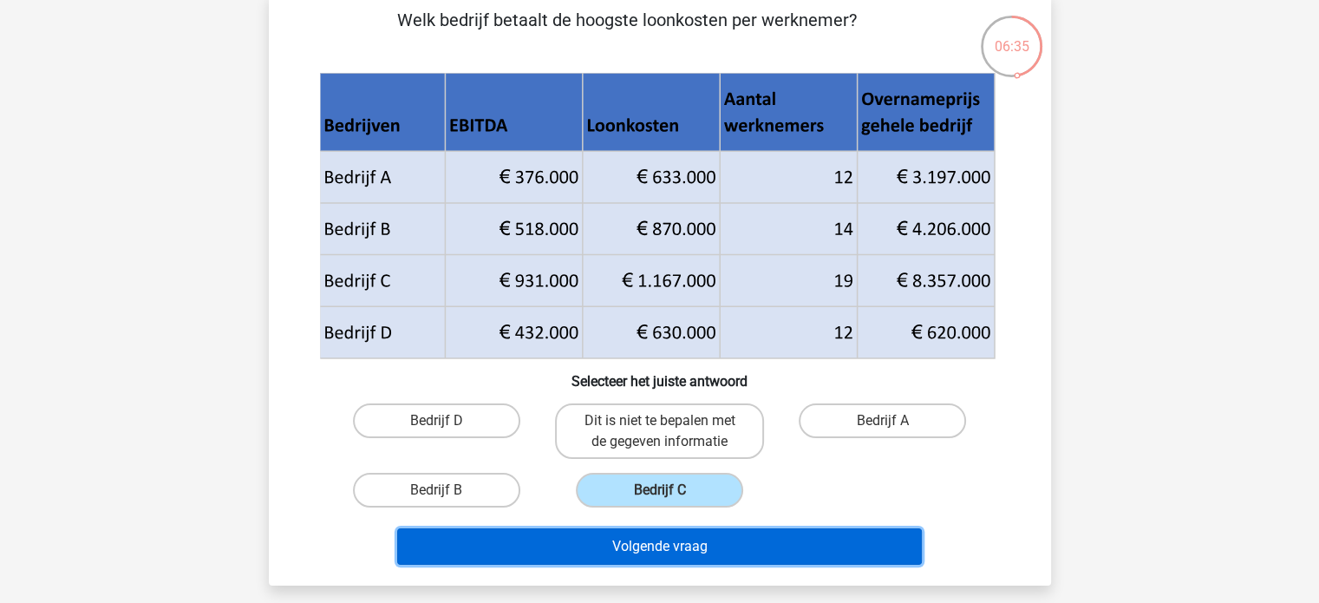
click at [678, 546] on button "Volgende vraag" at bounding box center [659, 546] width 525 height 36
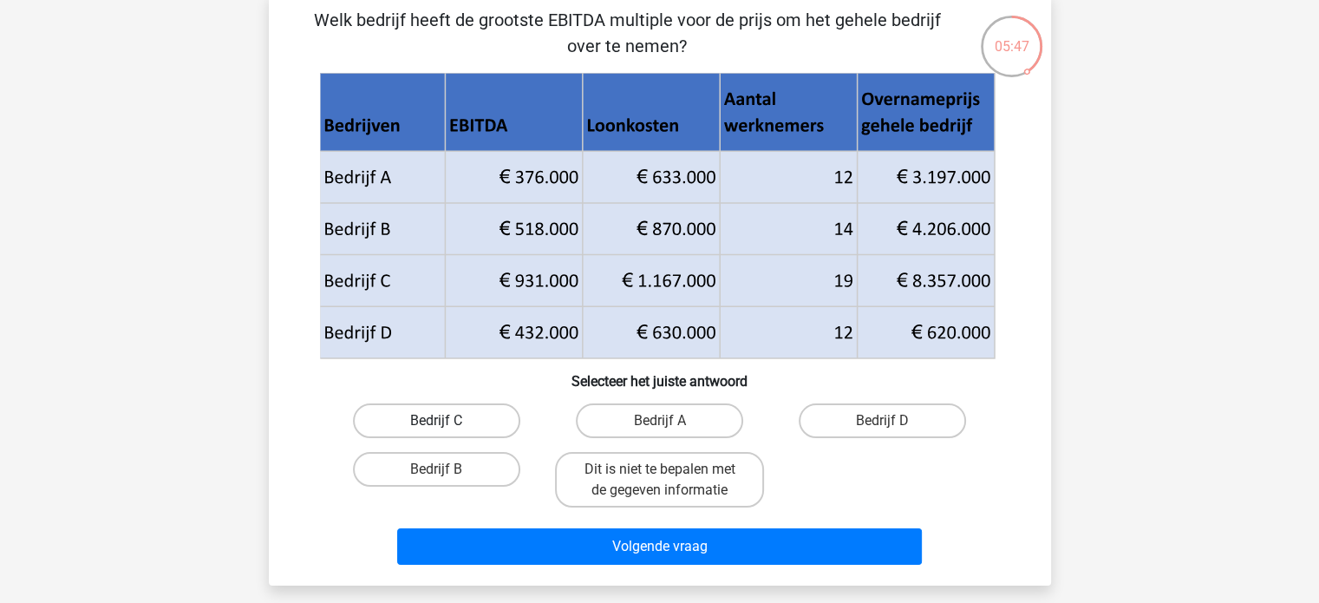
click at [482, 421] on label "Bedrijf C" at bounding box center [436, 420] width 167 height 35
click at [447, 421] on input "Bedrijf C" at bounding box center [441, 425] width 11 height 11
radio input "true"
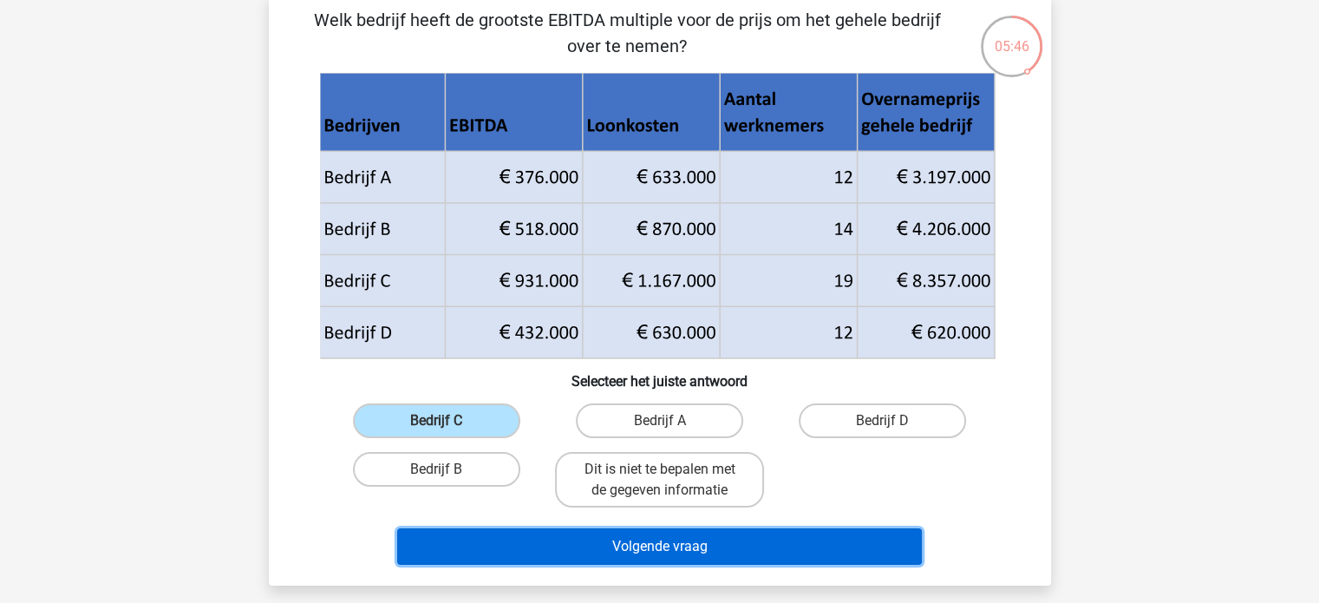
click at [603, 550] on button "Volgende vraag" at bounding box center [659, 546] width 525 height 36
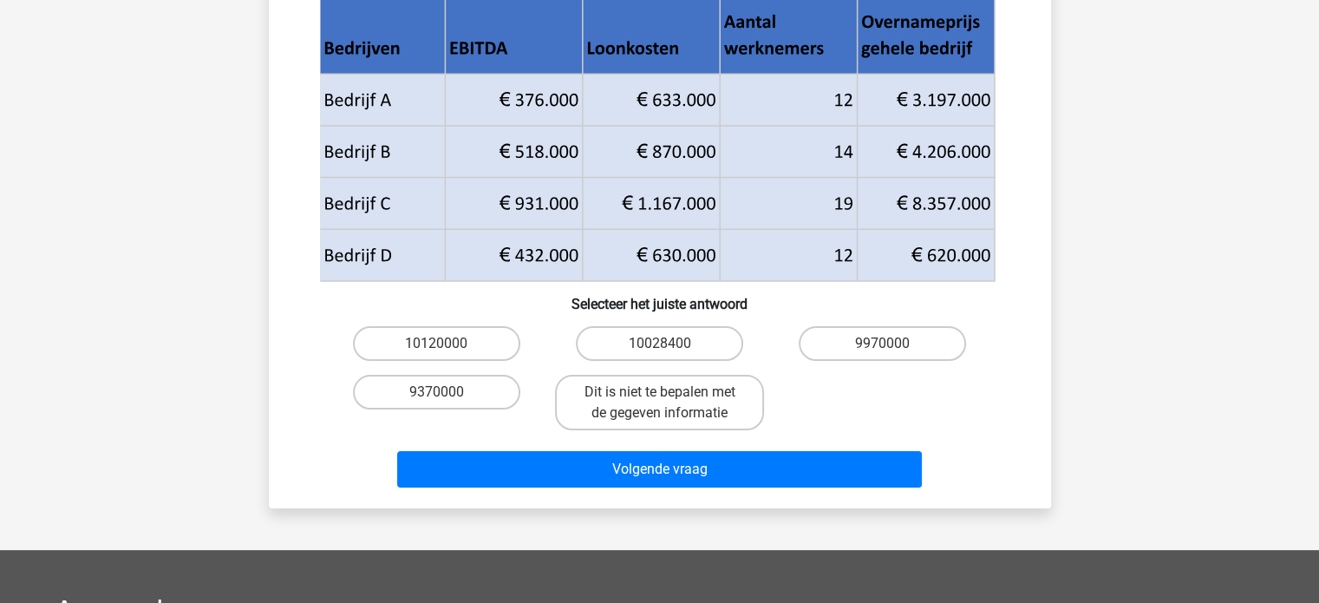
scroll to position [260, 0]
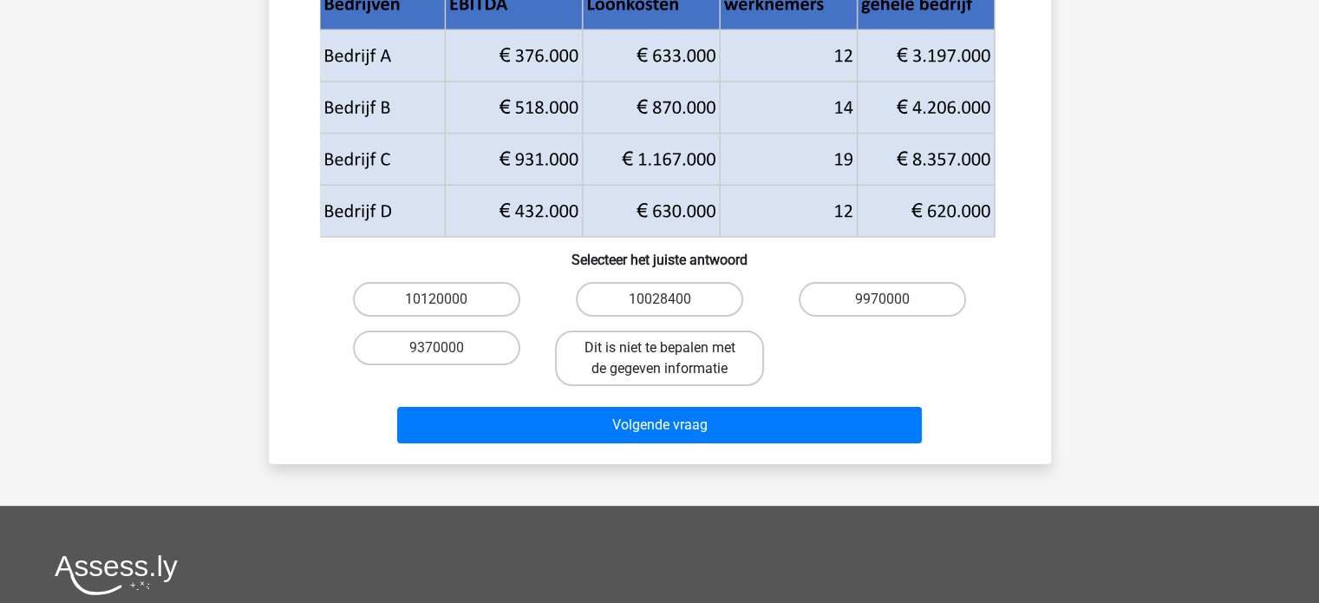
click at [697, 370] on label "Dit is niet te bepalen met de gegeven informatie" at bounding box center [659, 357] width 209 height 55
click at [670, 359] on input "Dit is niet te bepalen met de gegeven informatie" at bounding box center [664, 353] width 11 height 11
radio input "true"
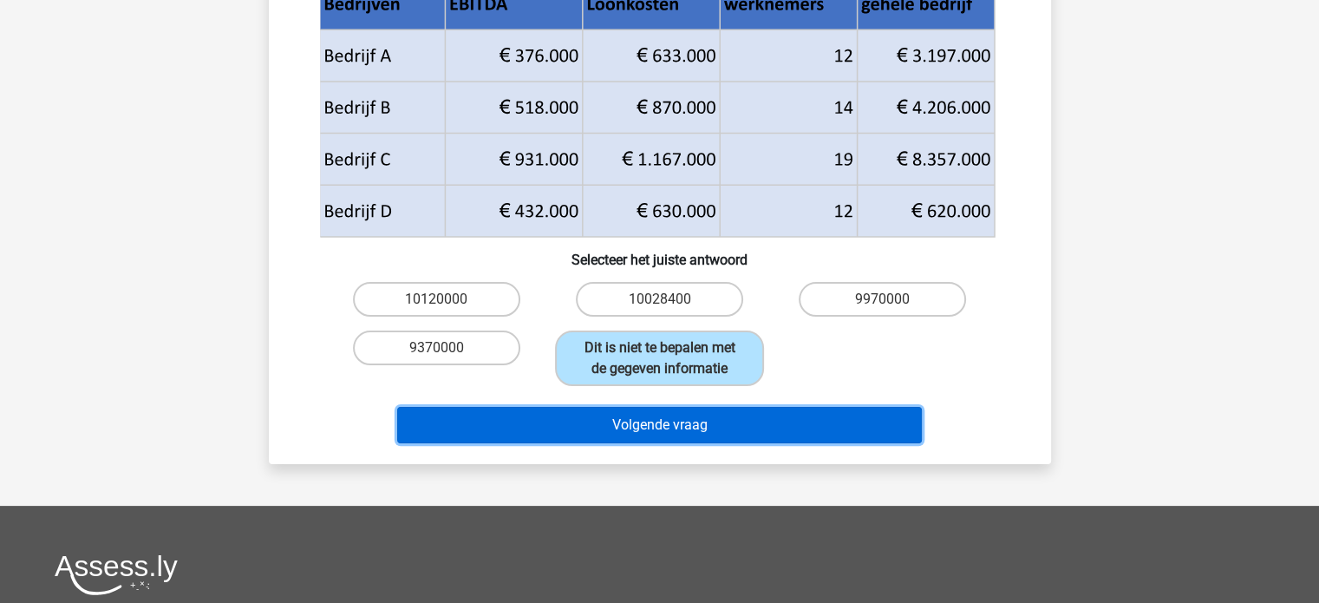
click at [691, 407] on button "Volgende vraag" at bounding box center [659, 425] width 525 height 36
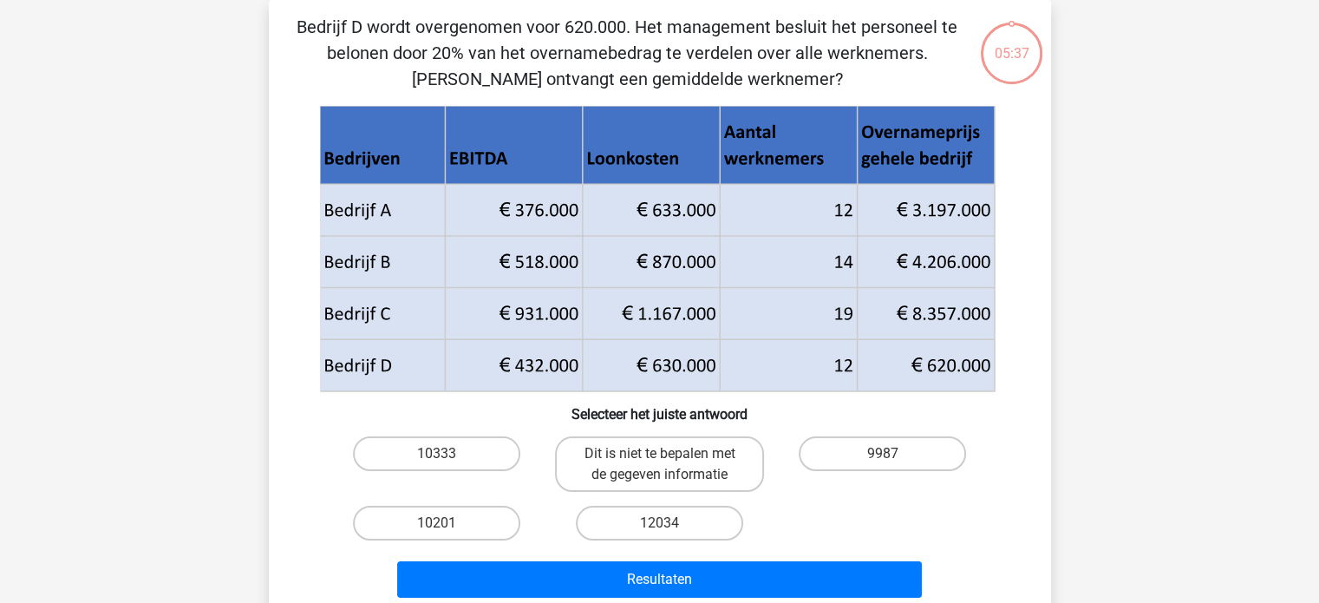
scroll to position [0, 0]
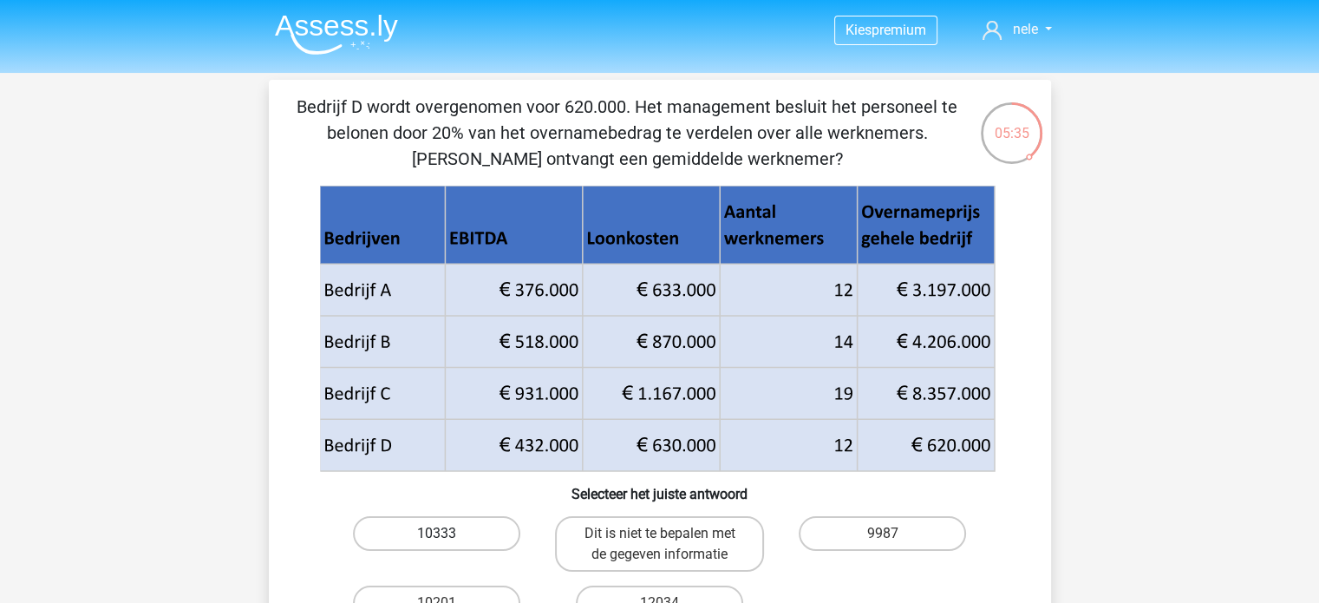
click at [503, 528] on label "10333" at bounding box center [436, 533] width 167 height 35
click at [447, 533] on input "10333" at bounding box center [441, 538] width 11 height 11
radio input "true"
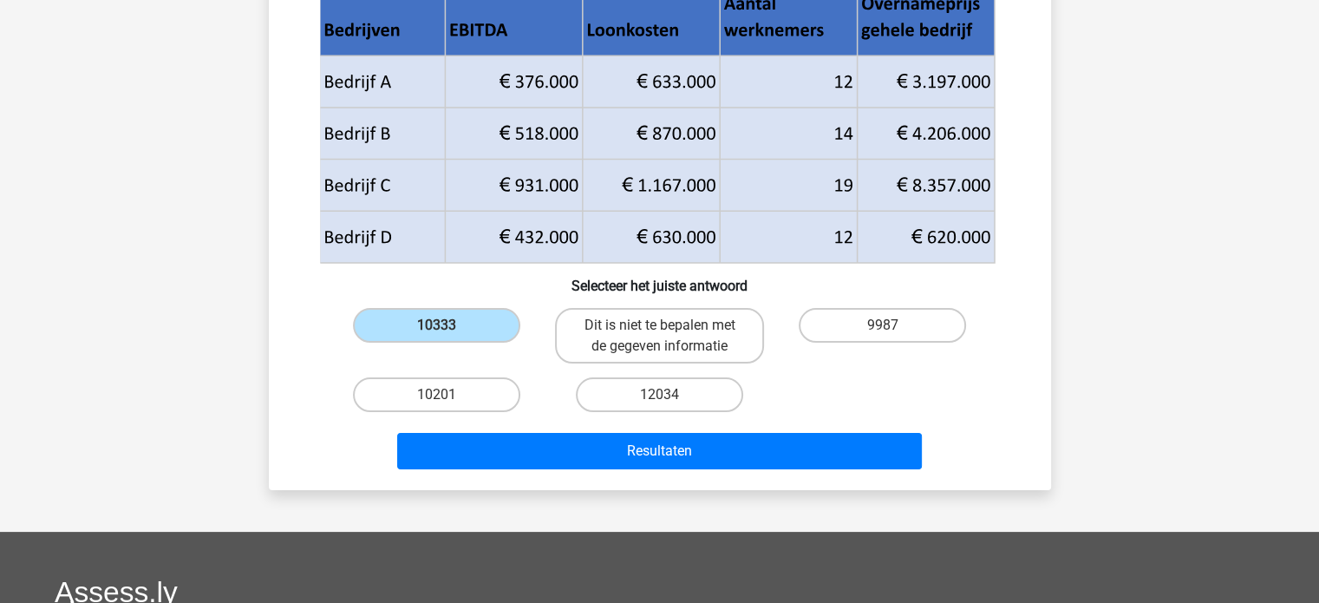
scroll to position [347, 0]
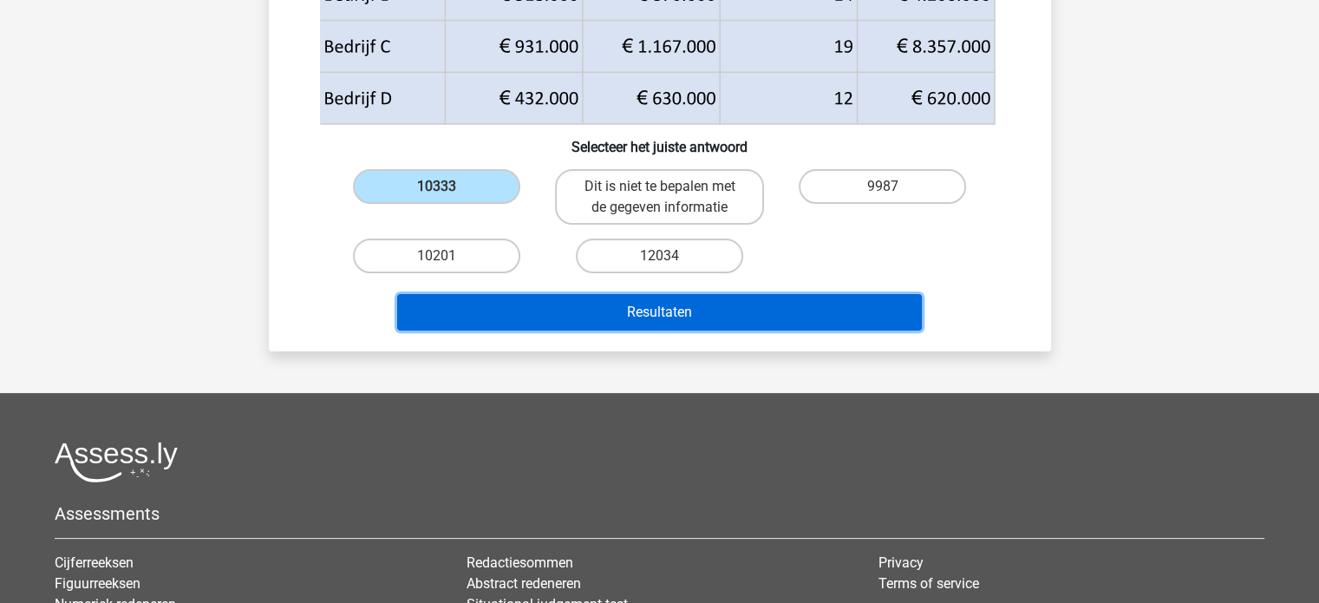
click at [706, 297] on button "Resultaten" at bounding box center [659, 312] width 525 height 36
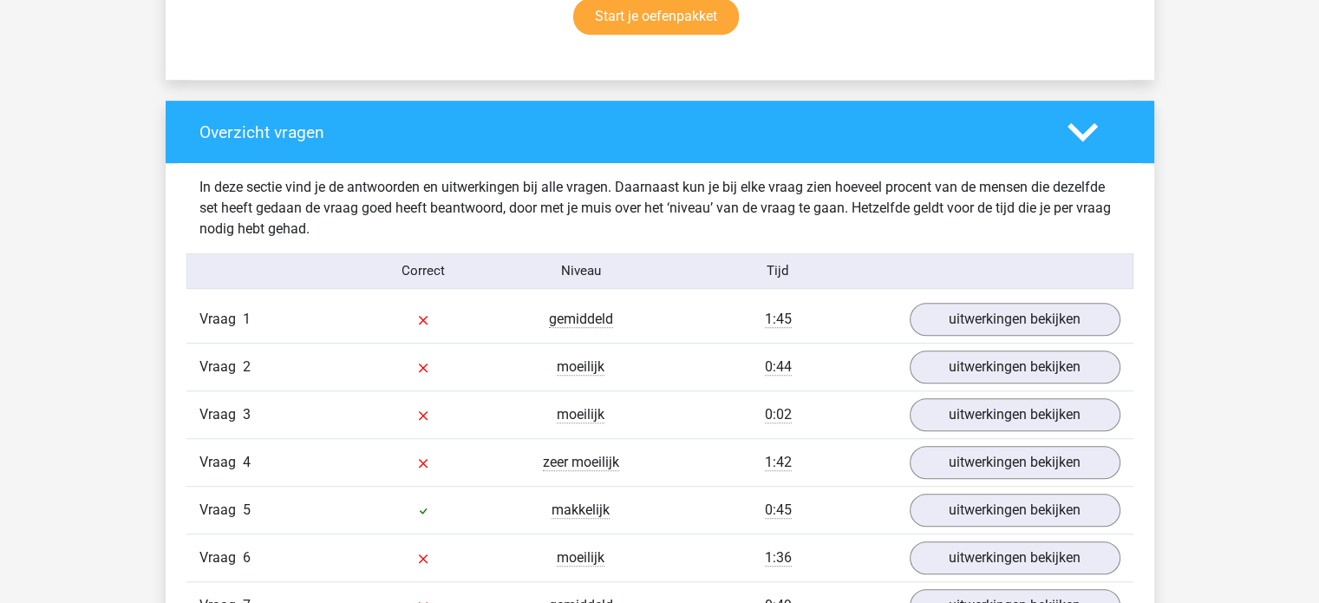
scroll to position [1214, 0]
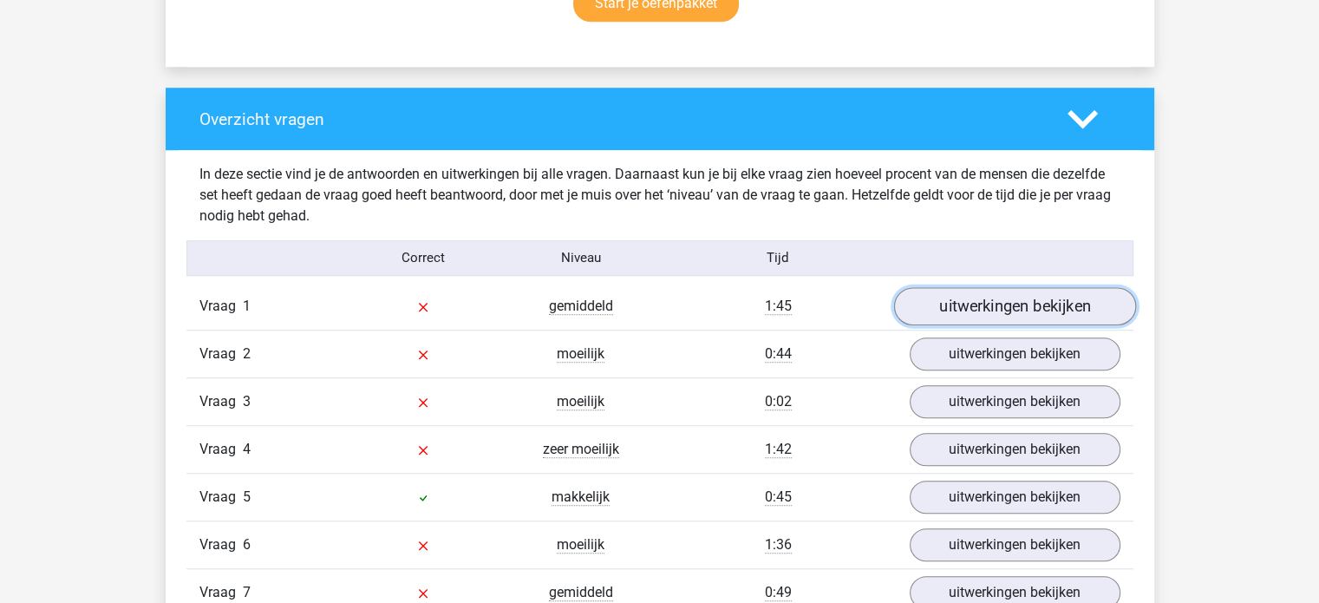
click at [1001, 308] on link "uitwerkingen bekijken" at bounding box center [1014, 306] width 242 height 38
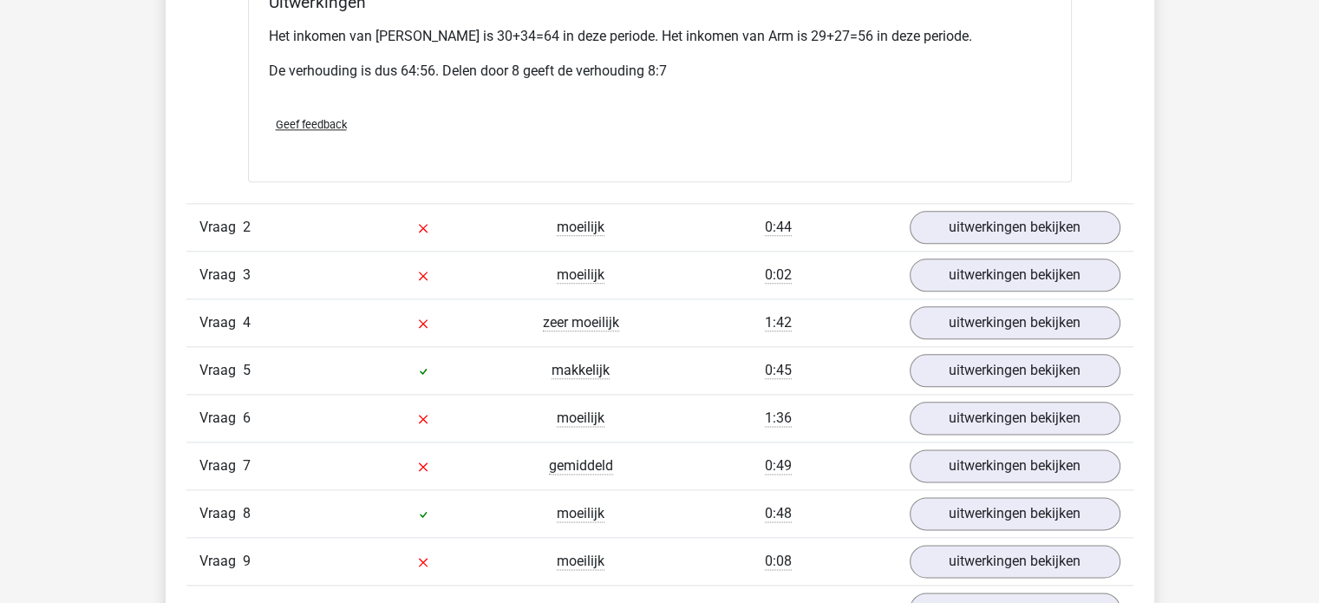
scroll to position [2081, 0]
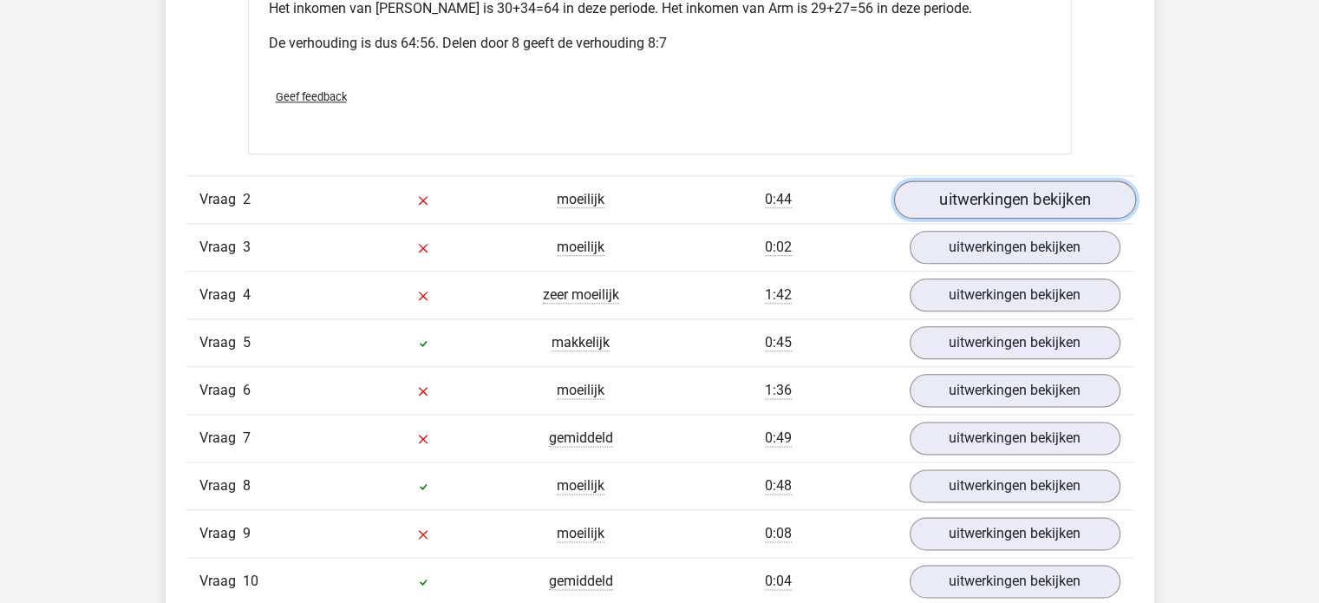
click at [987, 180] on link "uitwerkingen bekijken" at bounding box center [1014, 199] width 242 height 38
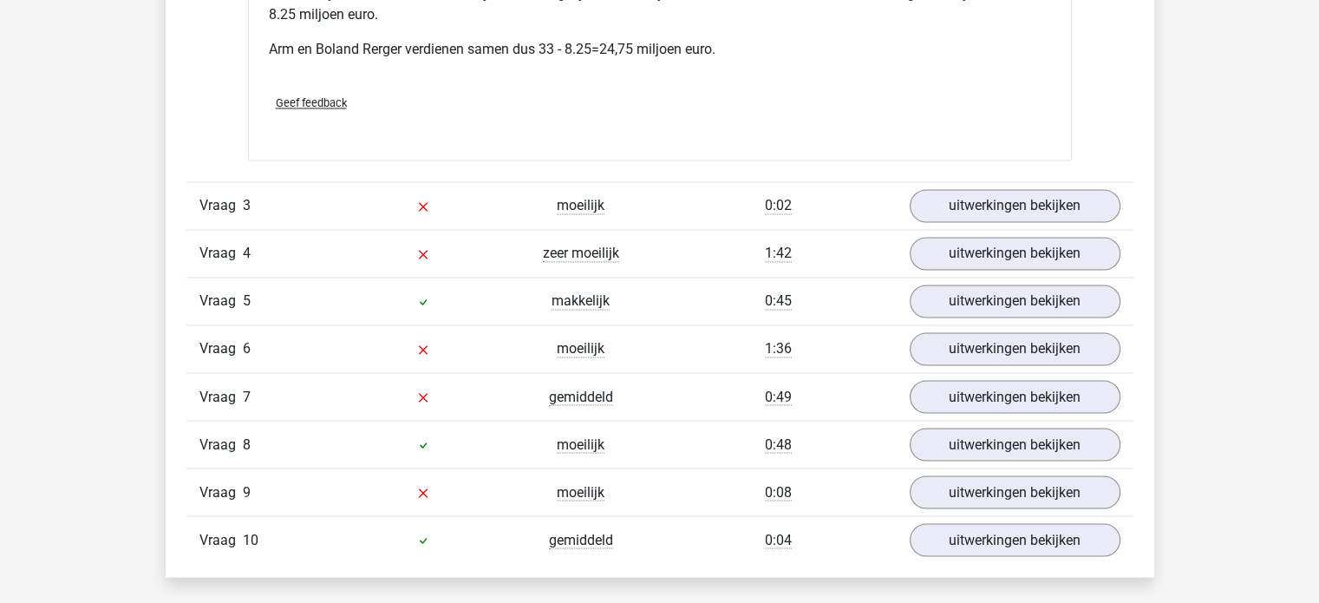
scroll to position [2948, 0]
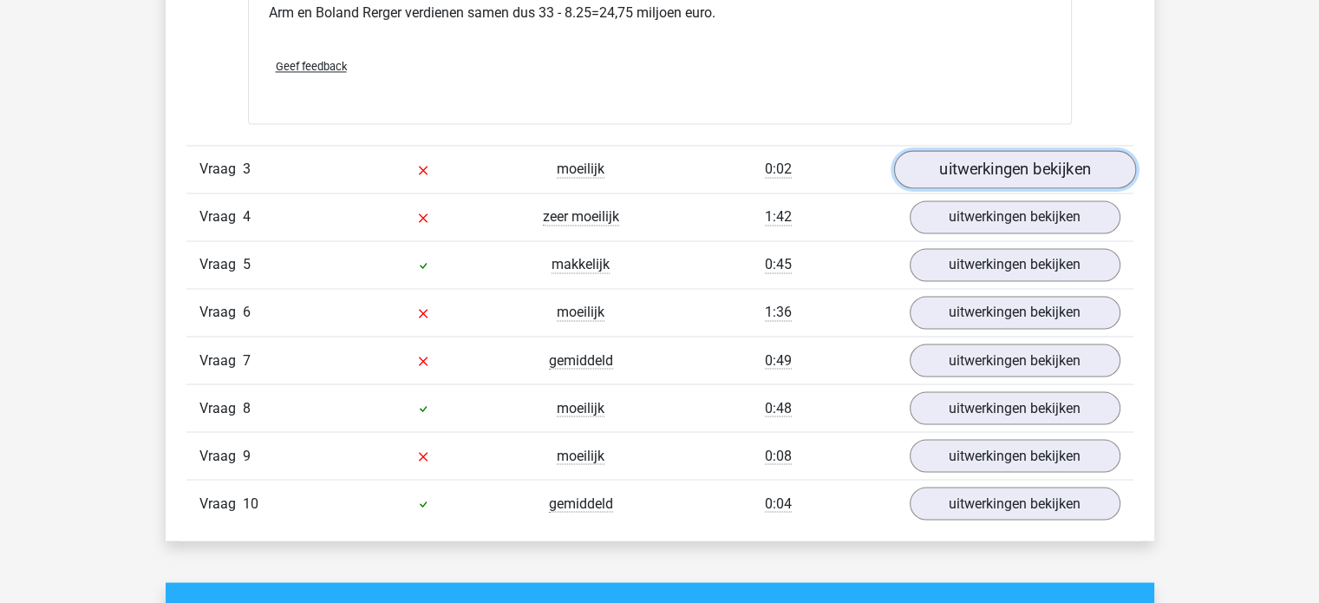
click at [1006, 150] on link "uitwerkingen bekijken" at bounding box center [1014, 169] width 242 height 38
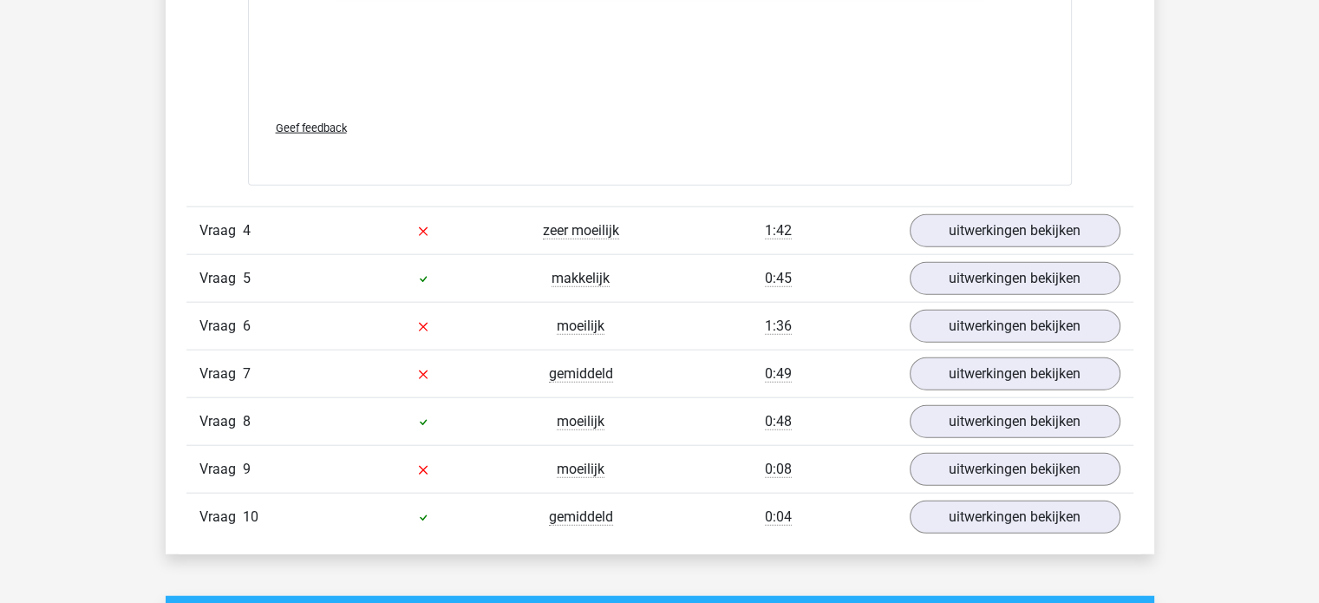
scroll to position [4161, 0]
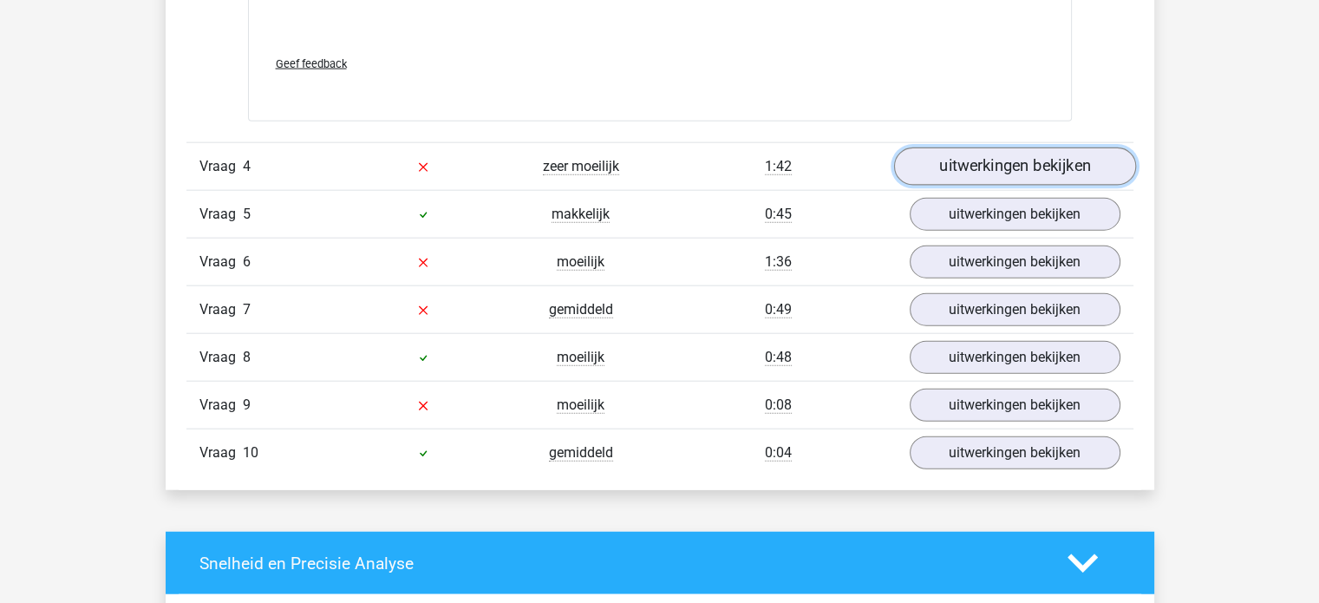
click at [1006, 157] on link "uitwerkingen bekijken" at bounding box center [1014, 167] width 242 height 38
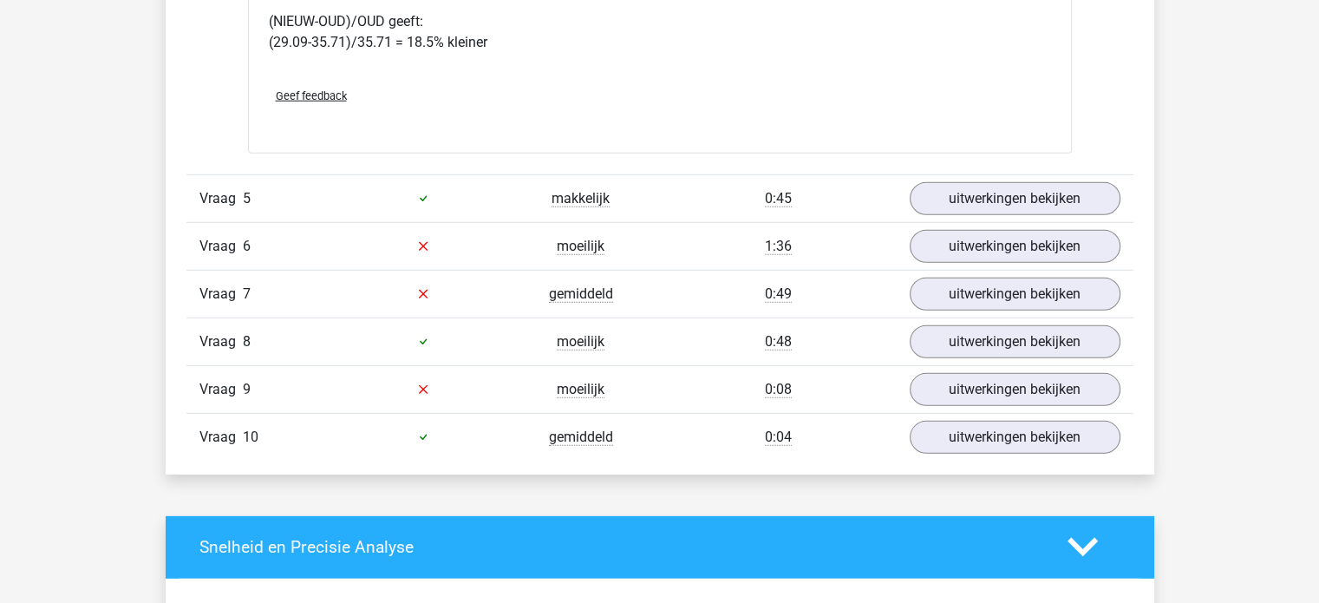
scroll to position [5028, 0]
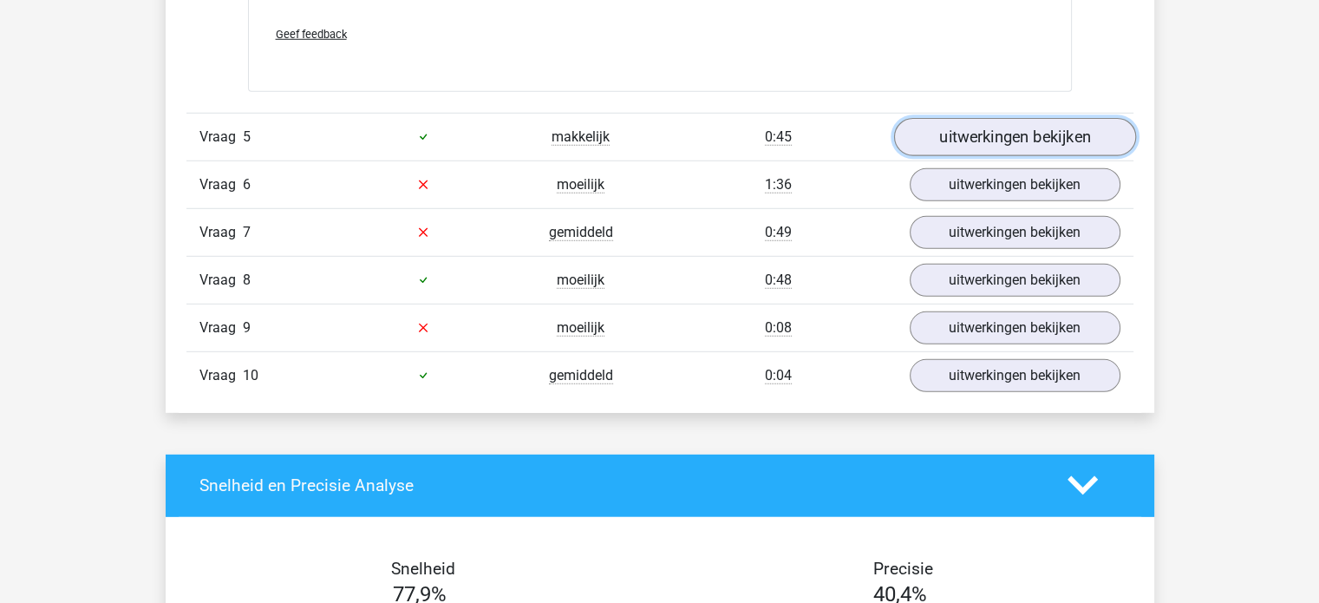
click at [1030, 118] on link "uitwerkingen bekijken" at bounding box center [1014, 137] width 242 height 38
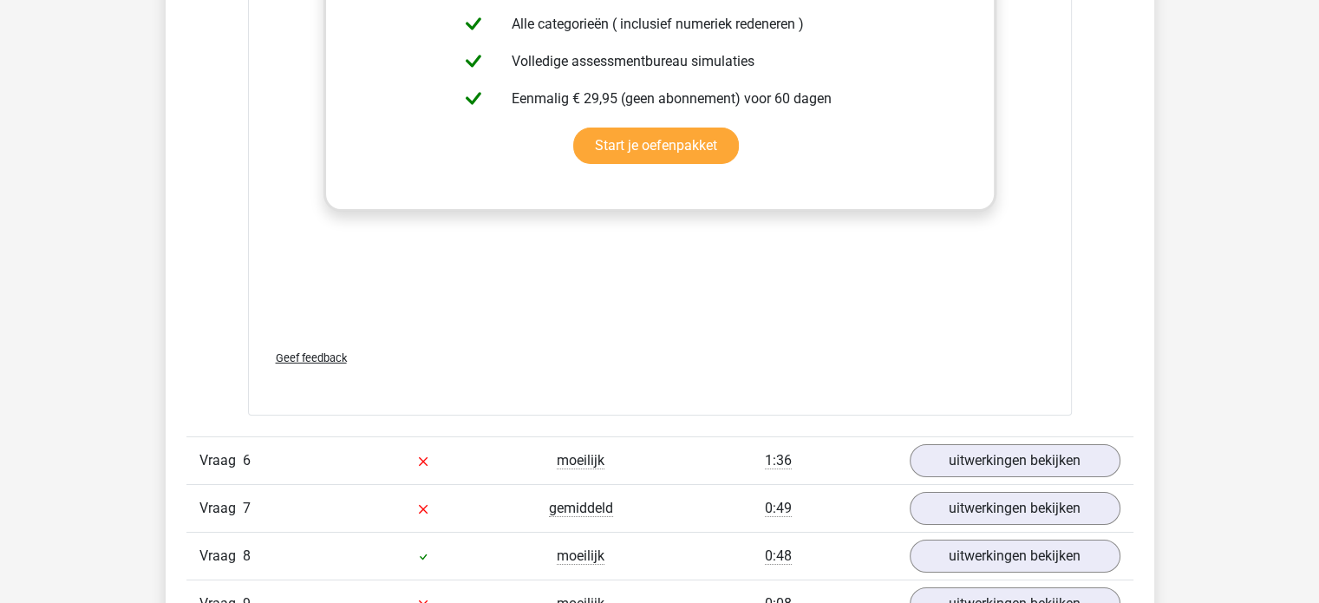
scroll to position [6242, 0]
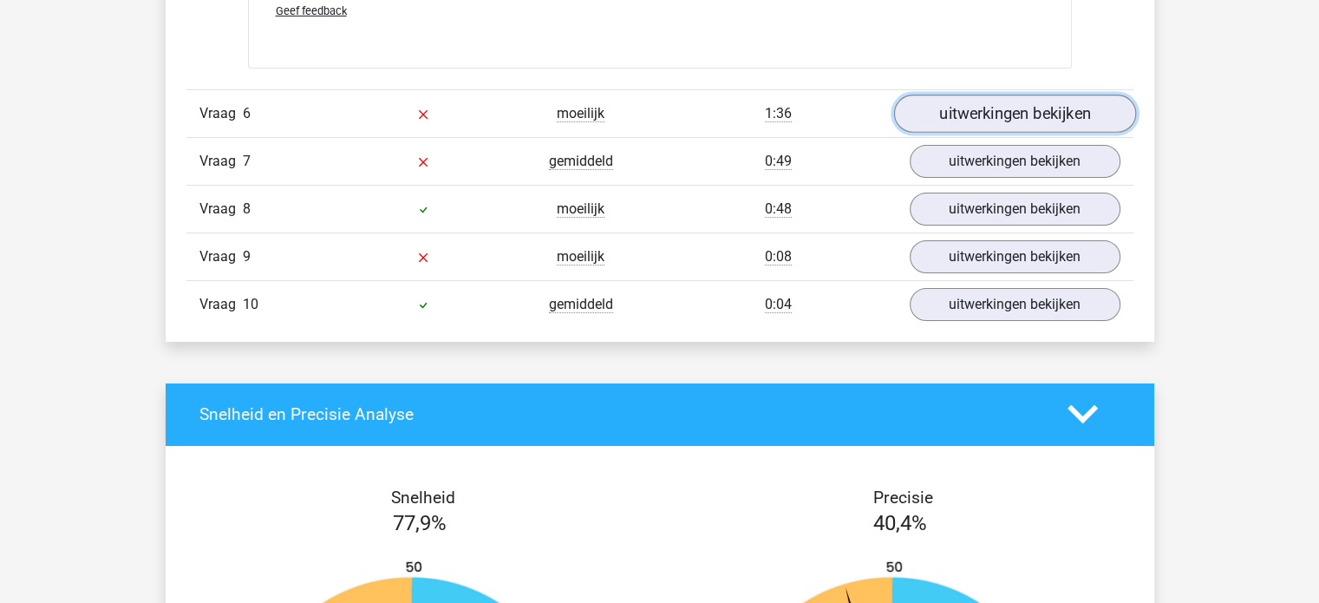
click at [1058, 94] on link "uitwerkingen bekijken" at bounding box center [1014, 113] width 242 height 38
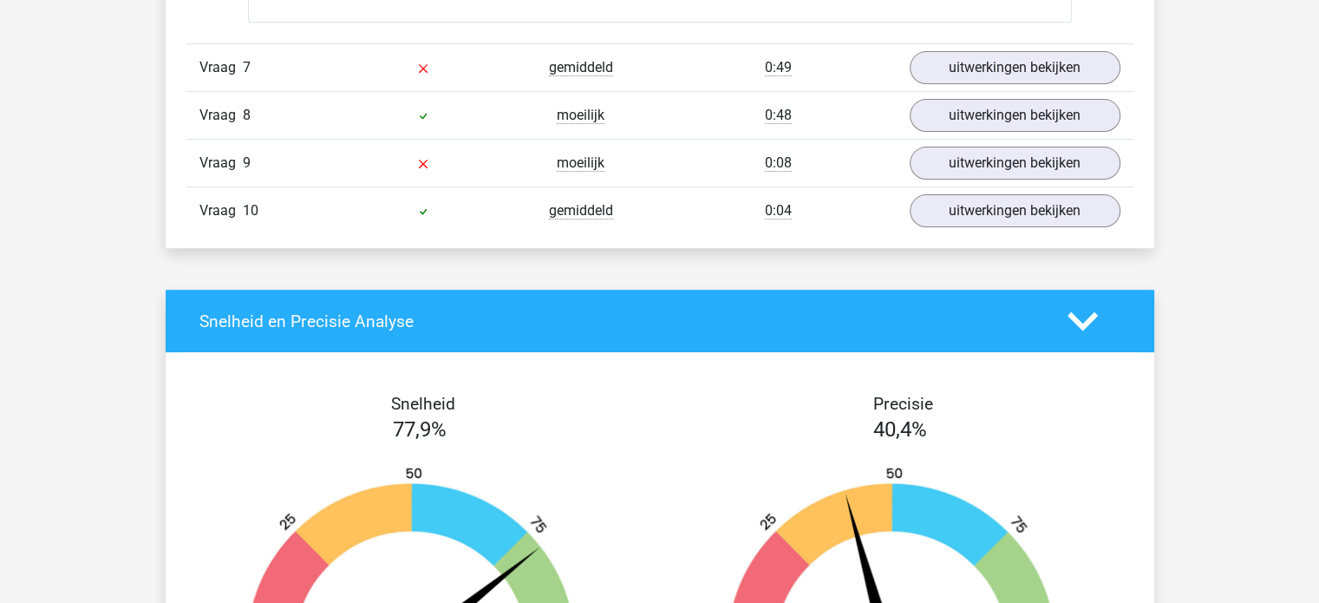
scroll to position [6762, 0]
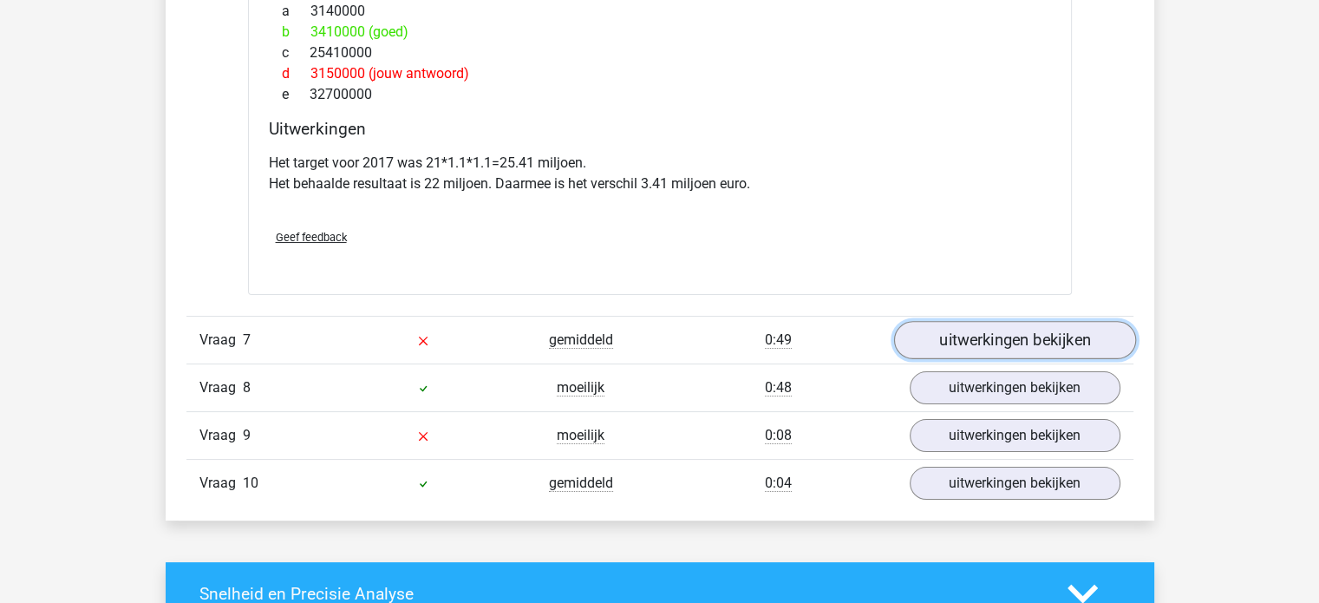
click at [981, 321] on link "uitwerkingen bekijken" at bounding box center [1014, 340] width 242 height 38
